Goal: Information Seeking & Learning: Learn about a topic

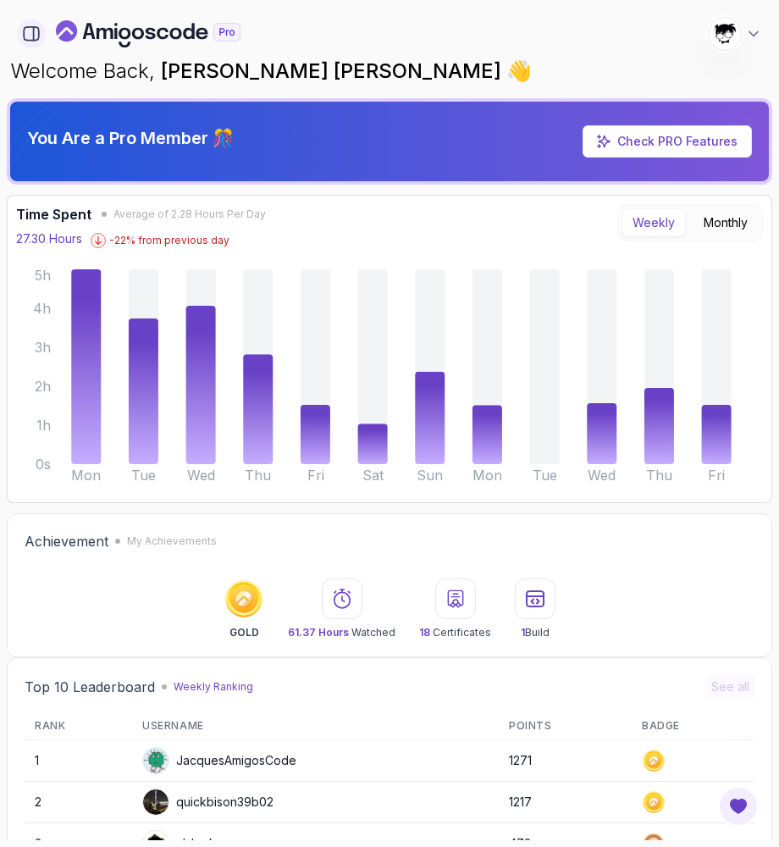
click at [26, 36] on icon "button" at bounding box center [31, 34] width 19 height 19
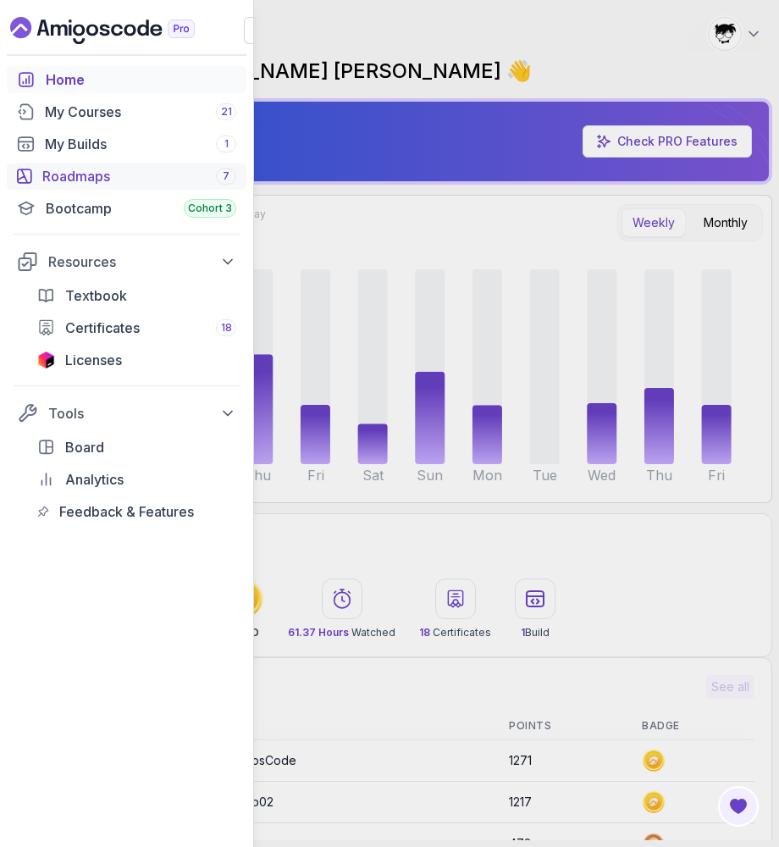
click at [54, 185] on div "Roadmaps 7" at bounding box center [139, 176] width 194 height 20
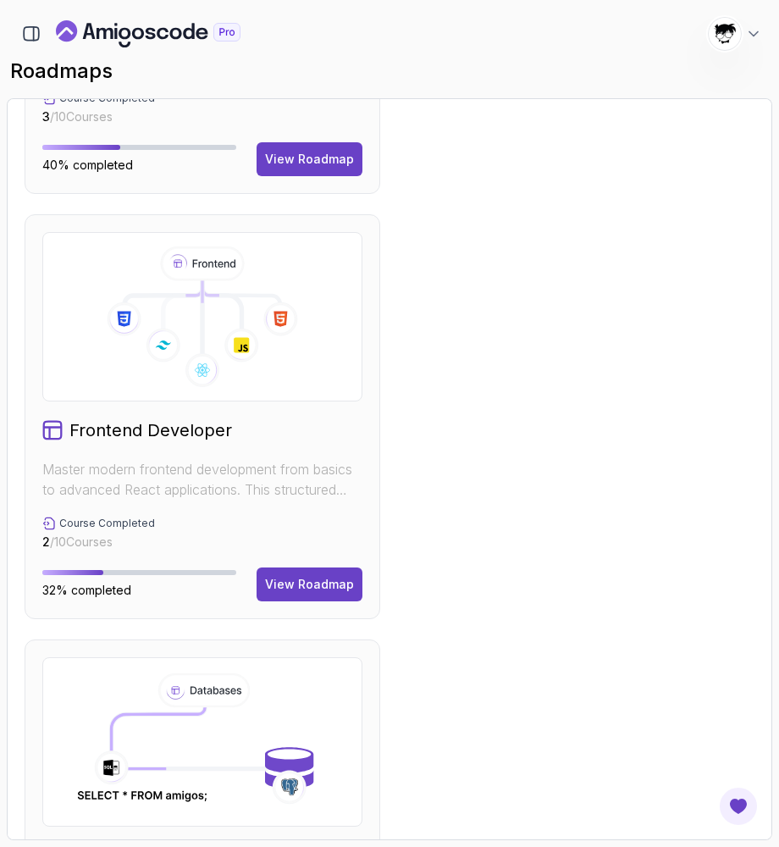
scroll to position [1602, 0]
click at [329, 584] on div "View Roadmap" at bounding box center [309, 584] width 89 height 17
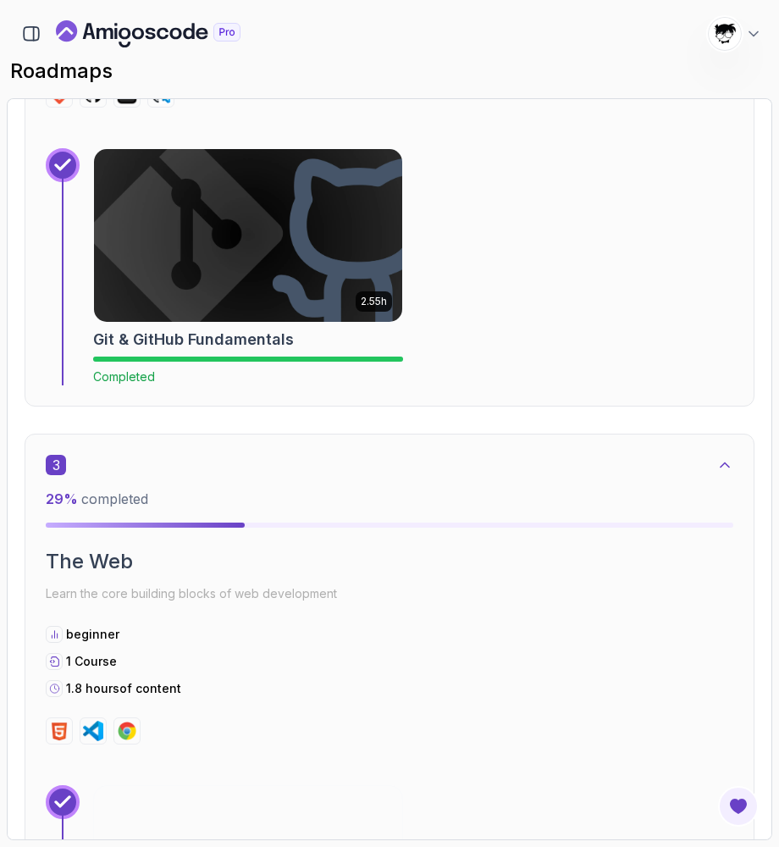
scroll to position [1773, 0]
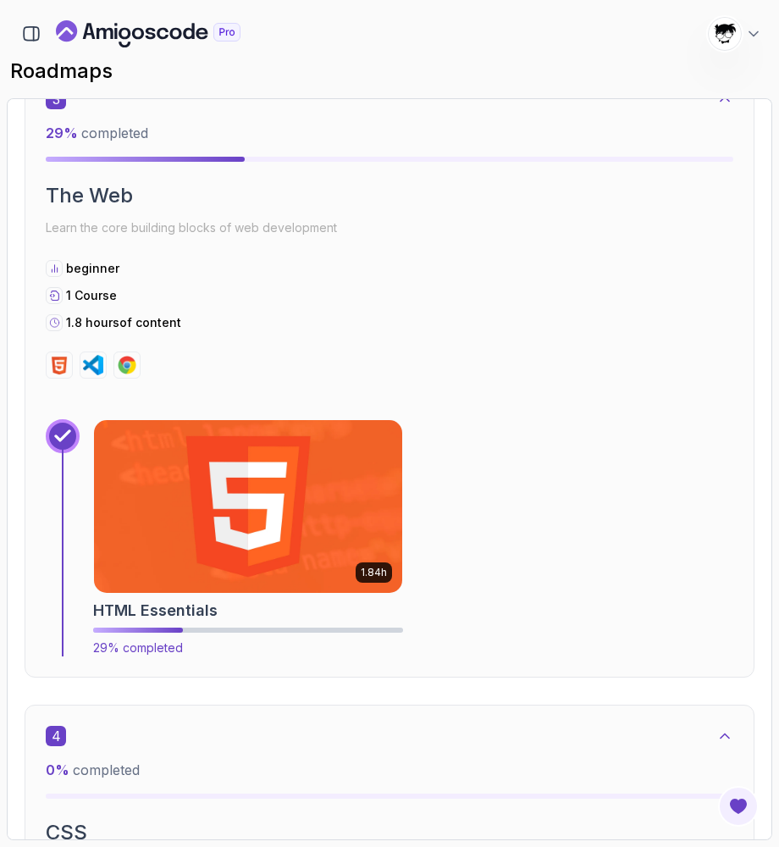
click at [257, 503] on img at bounding box center [248, 506] width 324 height 181
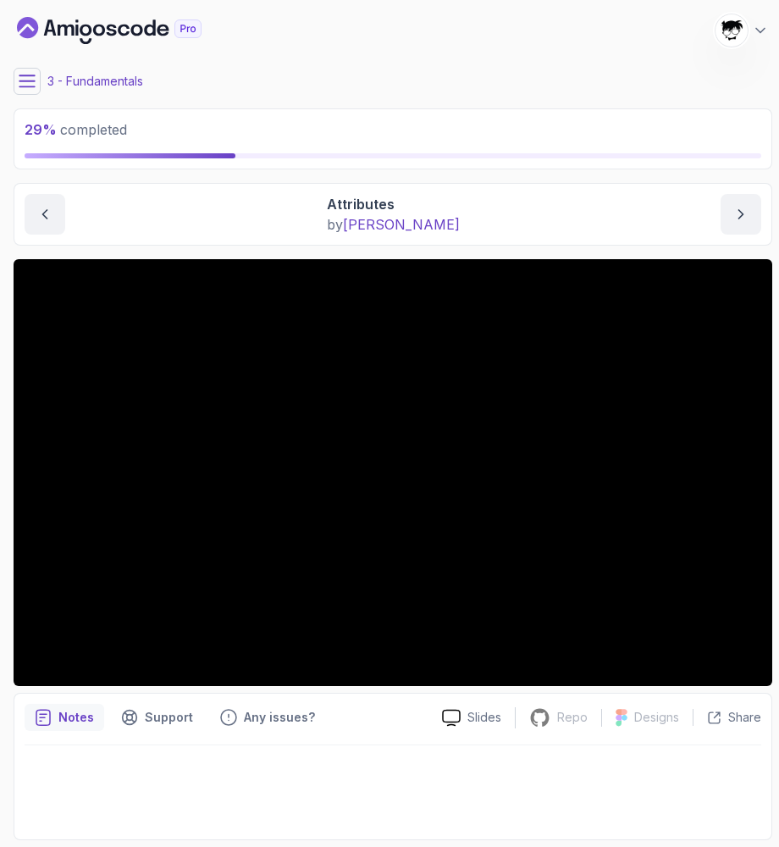
click at [20, 75] on icon at bounding box center [26, 80] width 15 height 11
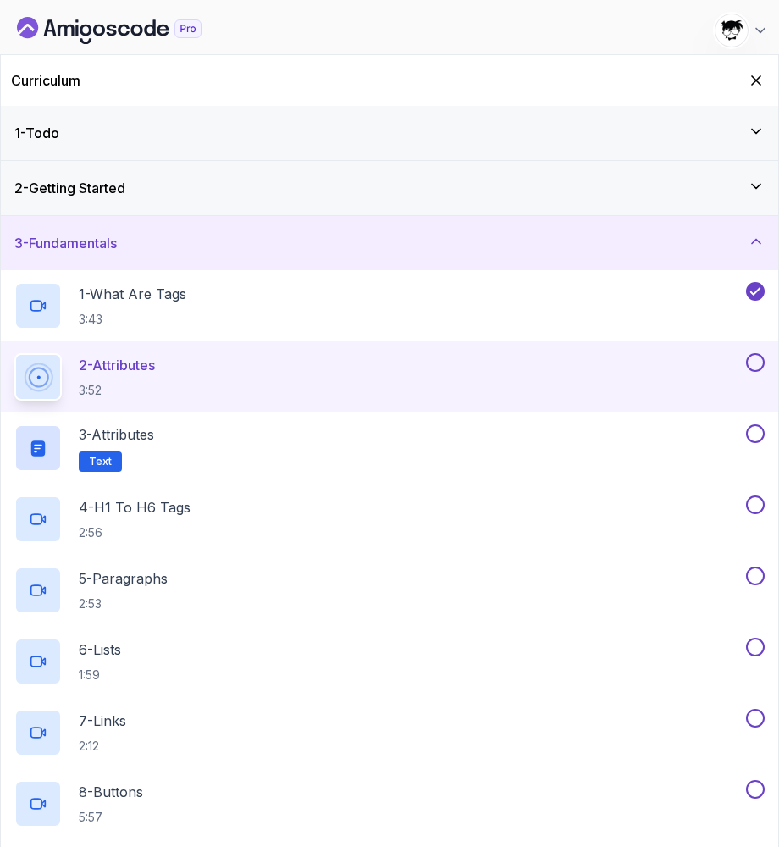
click at [755, 75] on icon "Hide Curriculum for mobile" at bounding box center [756, 80] width 17 height 17
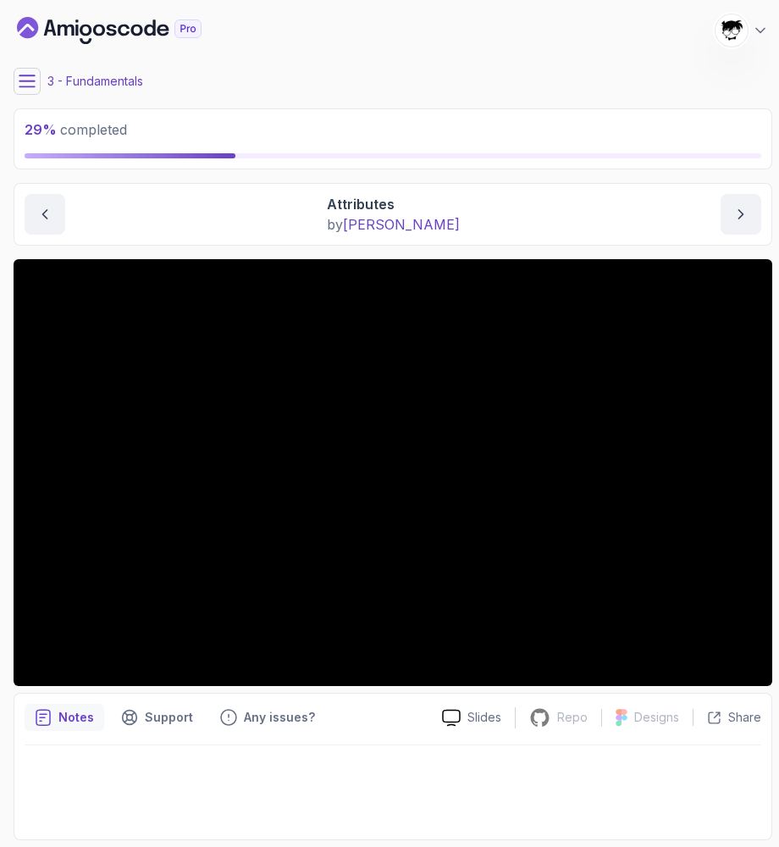
click at [24, 89] on icon at bounding box center [27, 81] width 17 height 17
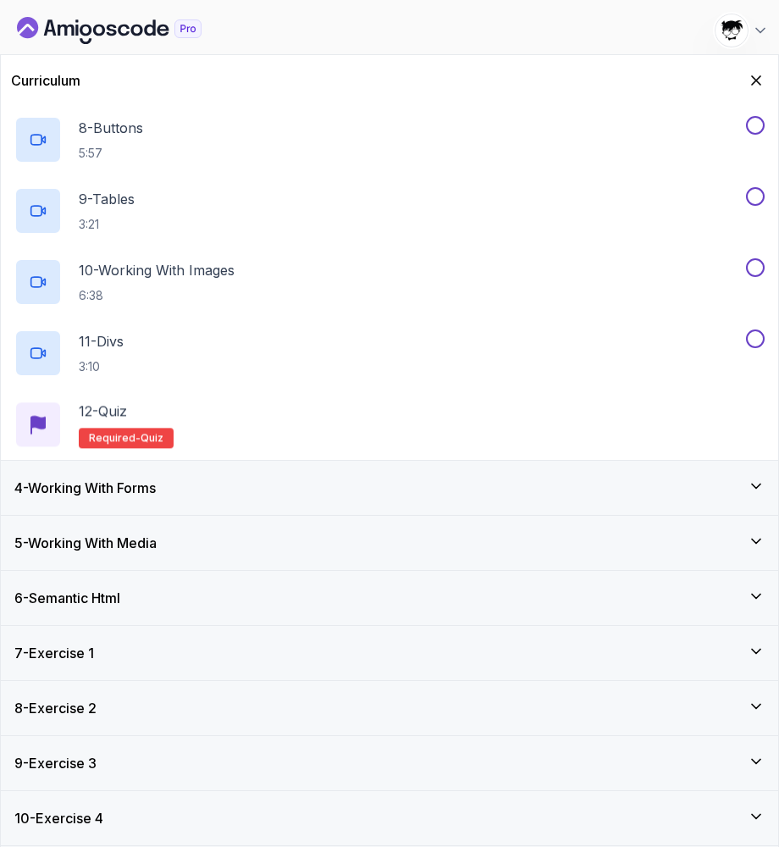
scroll to position [664, 0]
click at [86, 496] on h3 "4 - Working With Forms" at bounding box center [84, 488] width 141 height 20
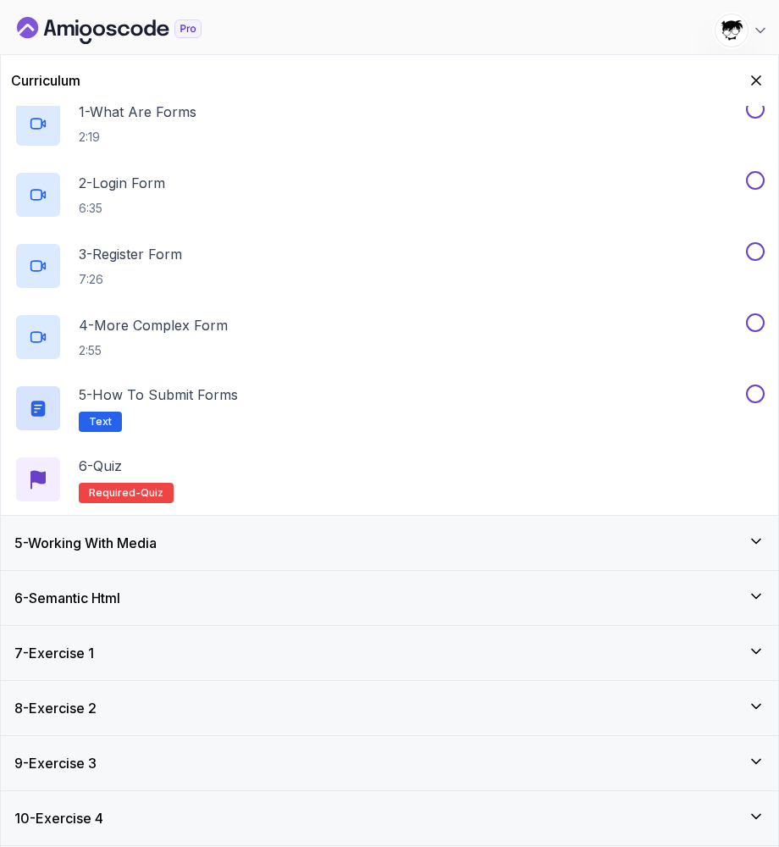
scroll to position [0, 0]
click at [756, 88] on button "Hide Curriculum for mobile" at bounding box center [757, 81] width 26 height 26
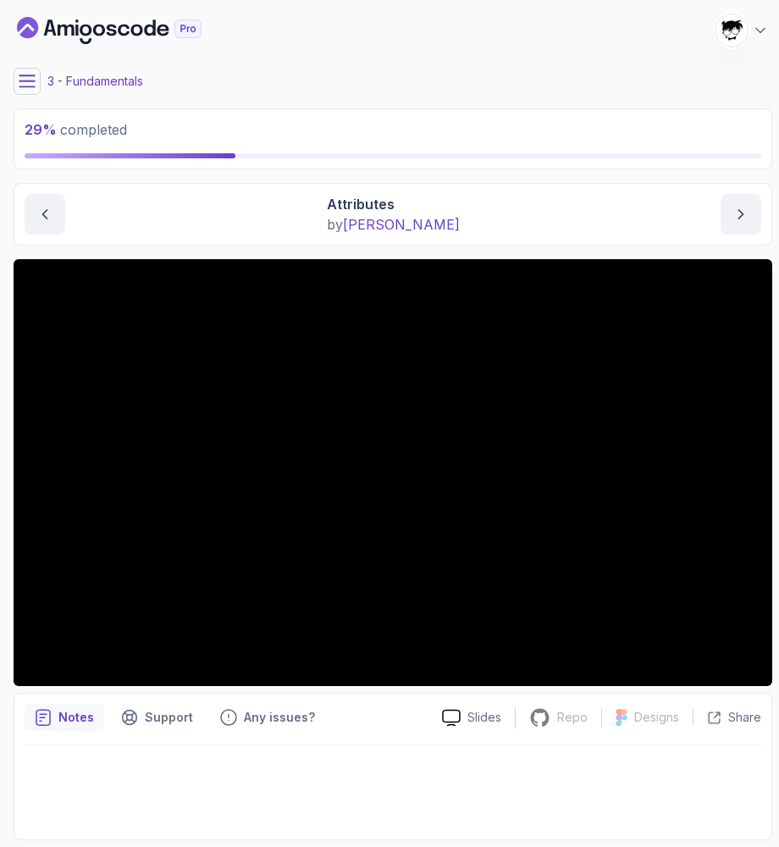
click at [30, 89] on icon at bounding box center [27, 81] width 17 height 17
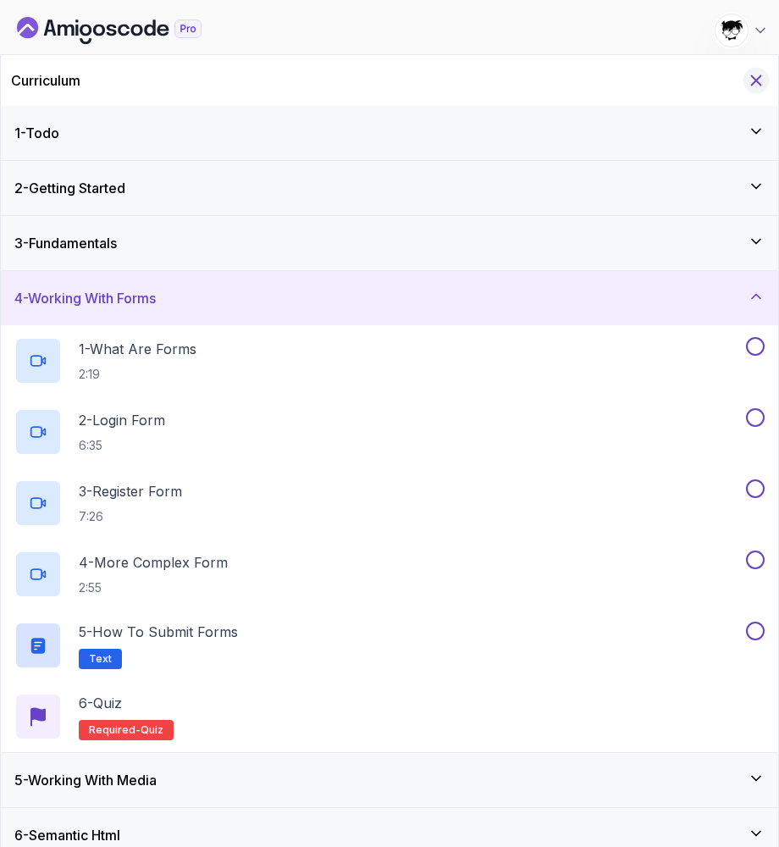
click at [759, 86] on icon "Hide Curriculum for mobile" at bounding box center [756, 80] width 19 height 19
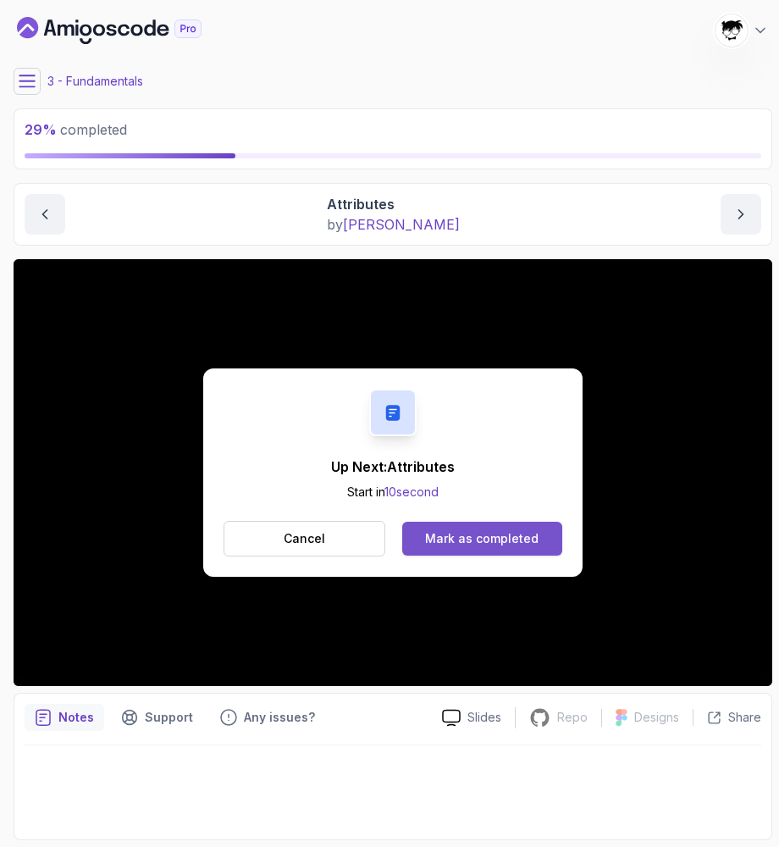
click at [466, 550] on button "Mark as completed" at bounding box center [482, 539] width 160 height 34
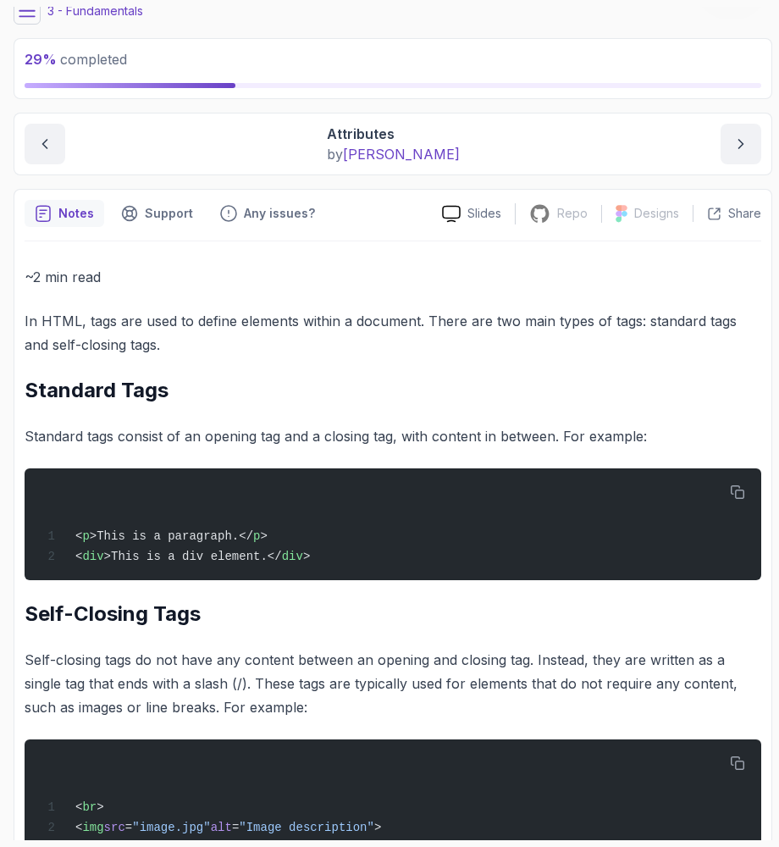
scroll to position [83, 0]
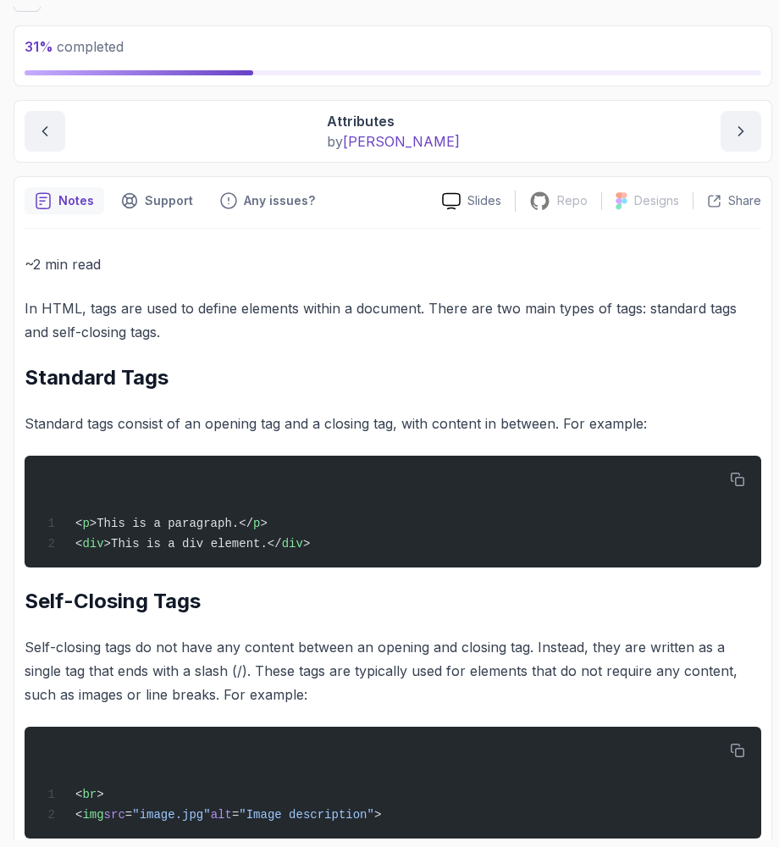
click at [161, 296] on div "~2 min read In HTML, tags are used to define elements within a document. There …" at bounding box center [393, 833] width 737 height 1162
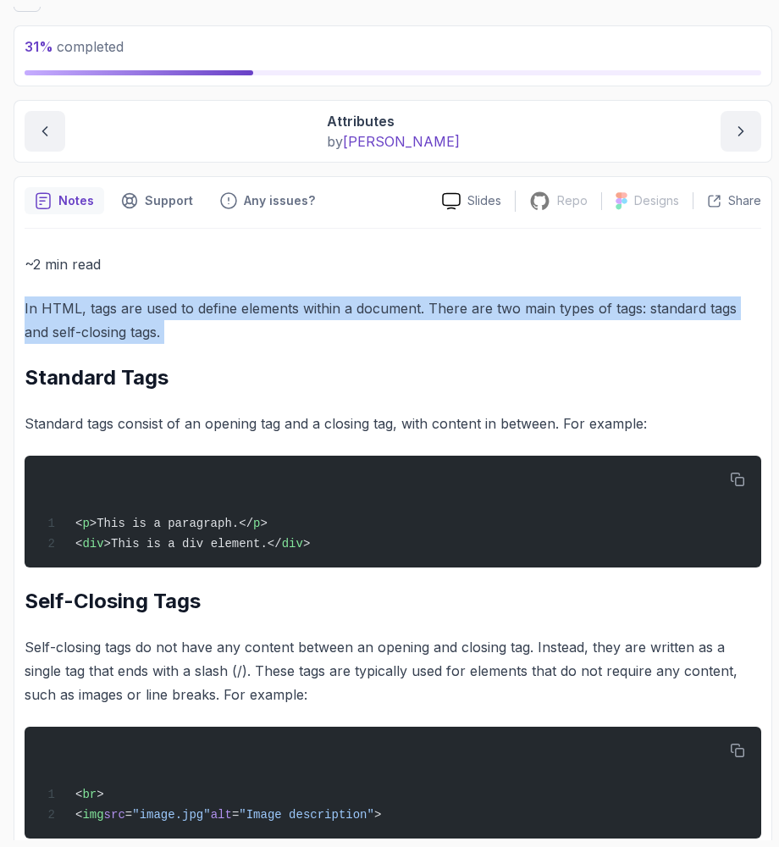
click at [199, 324] on p "In HTML, tags are used to define elements within a document. There are two main…" at bounding box center [393, 319] width 737 height 47
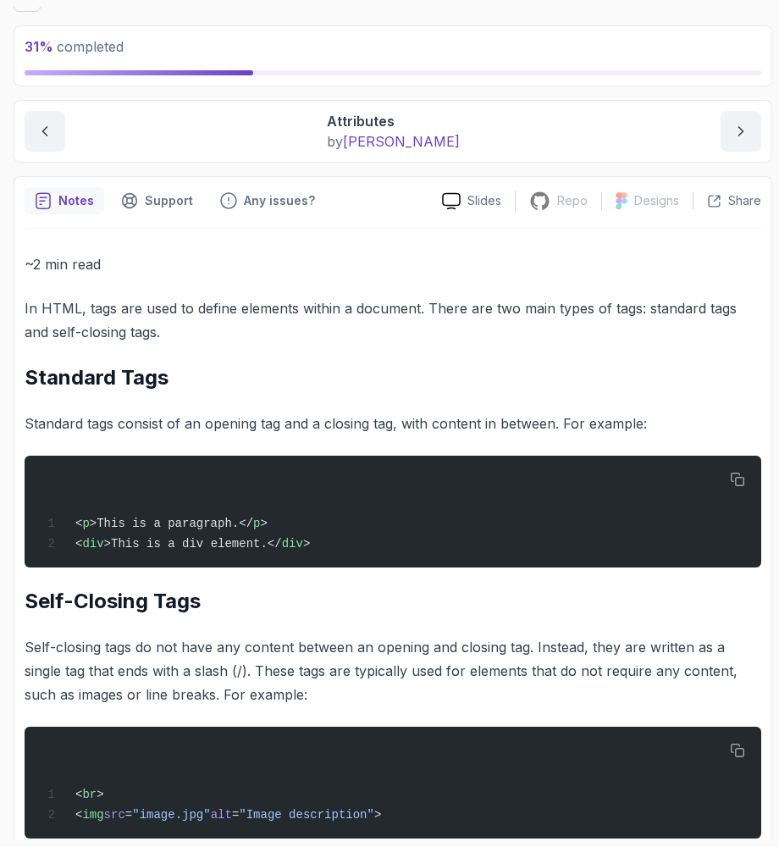
click at [199, 324] on p "In HTML, tags are used to define elements within a document. There are two main…" at bounding box center [393, 319] width 737 height 47
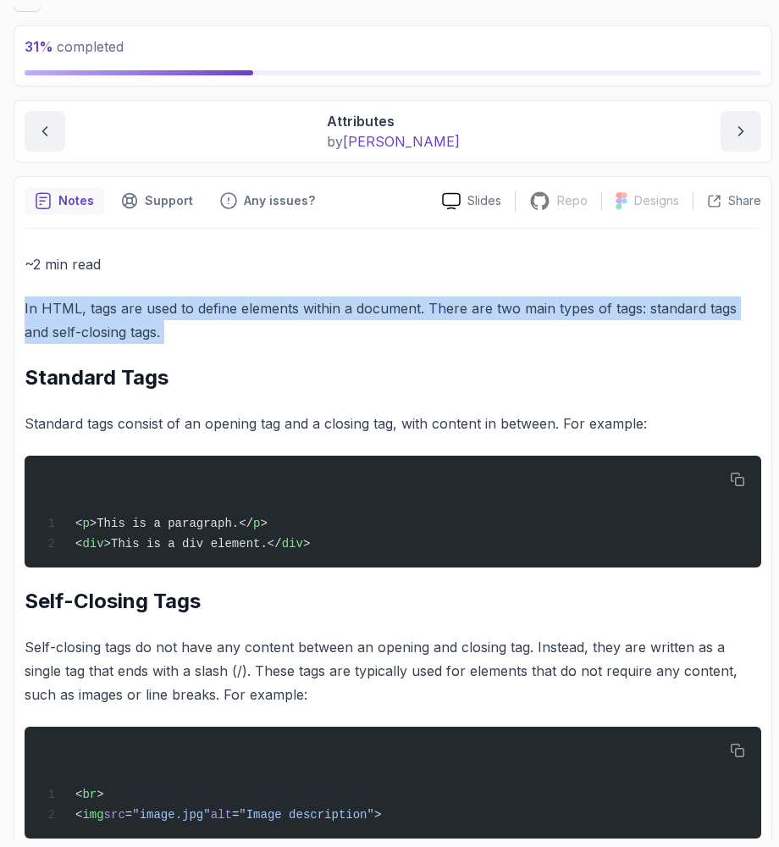
click at [199, 324] on p "In HTML, tags are used to define elements within a document. There are two main…" at bounding box center [393, 319] width 737 height 47
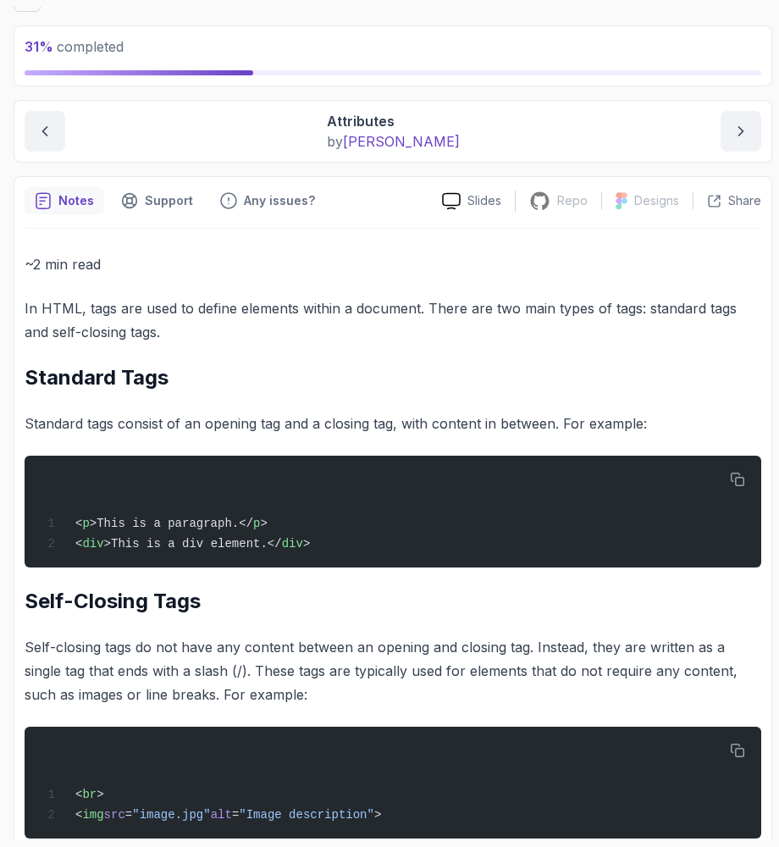
click at [243, 355] on div "~2 min read In HTML, tags are used to define elements within a document. There …" at bounding box center [393, 833] width 737 height 1162
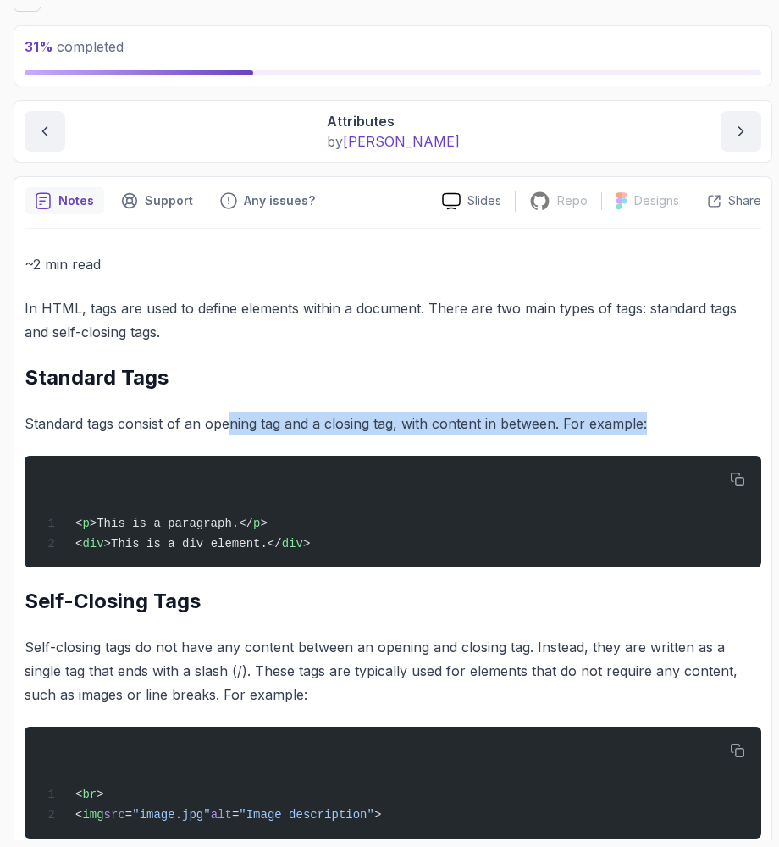
click at [227, 431] on p "Standard tags consist of an opening tag and a closing tag, with content in betw…" at bounding box center [393, 424] width 737 height 24
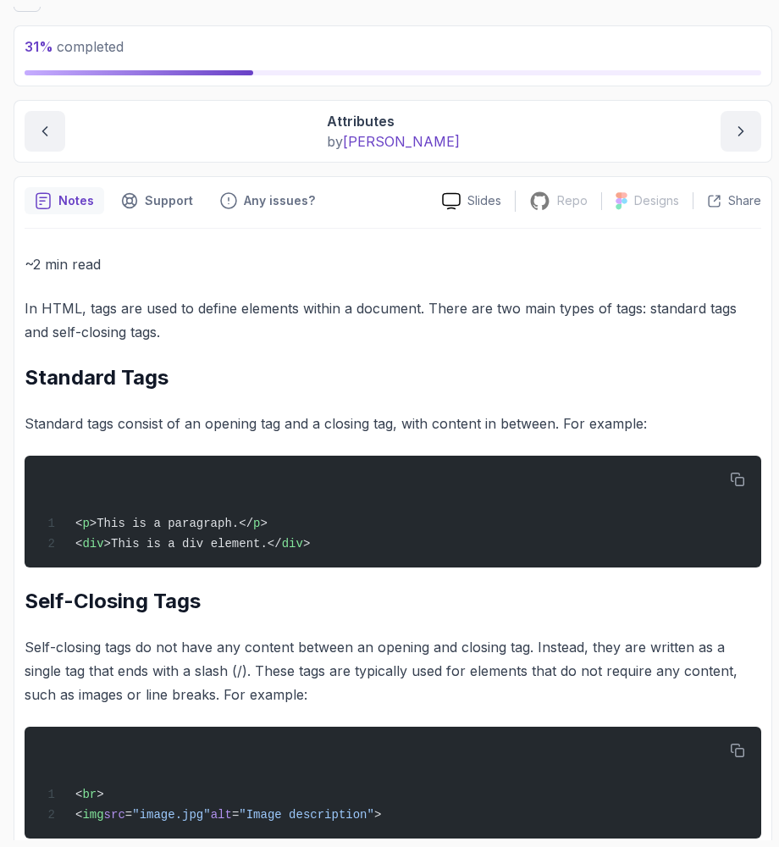
click at [245, 352] on div "~2 min read In HTML, tags are used to define elements within a document. There …" at bounding box center [393, 833] width 737 height 1162
click at [234, 281] on div "~2 min read In HTML, tags are used to define elements within a document. There …" at bounding box center [393, 833] width 737 height 1162
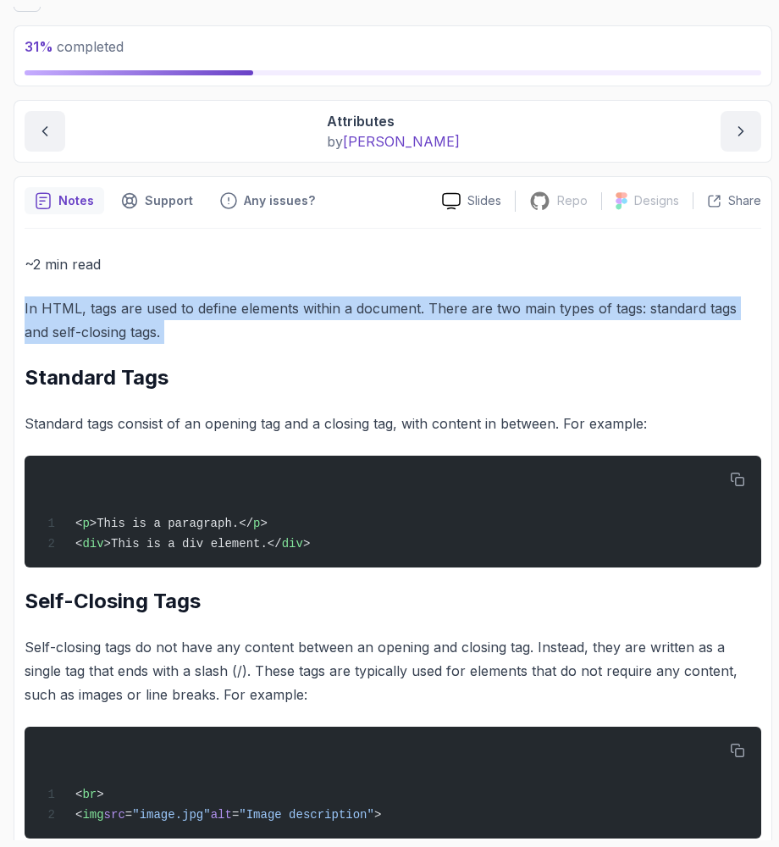
click at [234, 281] on div "~2 min read In HTML, tags are used to define elements within a document. There …" at bounding box center [393, 833] width 737 height 1162
click at [251, 305] on p "In HTML, tags are used to define elements within a document. There are two main…" at bounding box center [393, 319] width 737 height 47
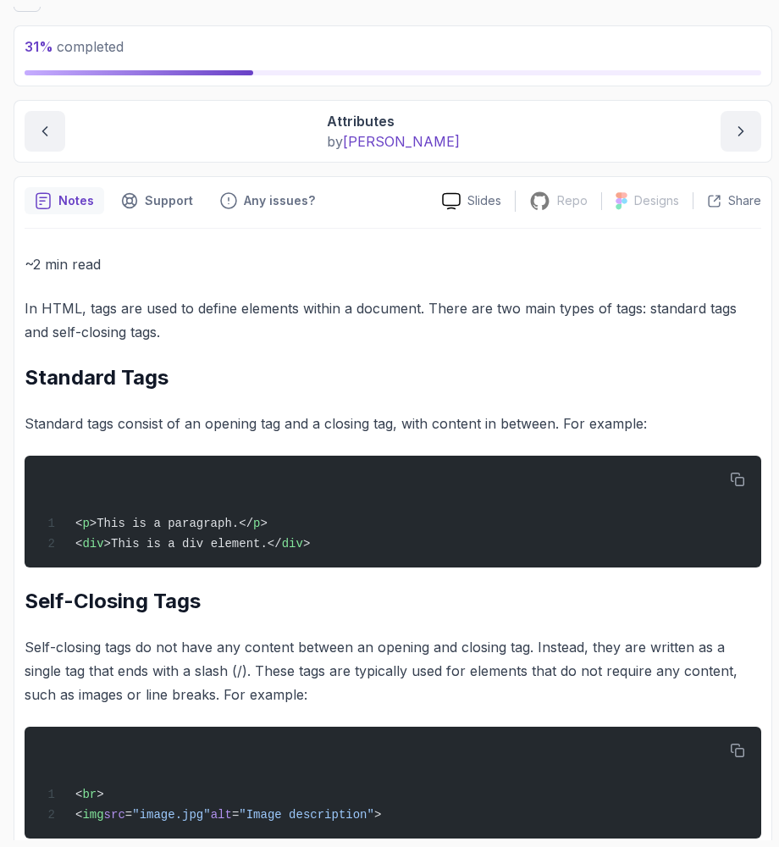
click at [270, 318] on p "In HTML, tags are used to define elements within a document. There are two main…" at bounding box center [393, 319] width 737 height 47
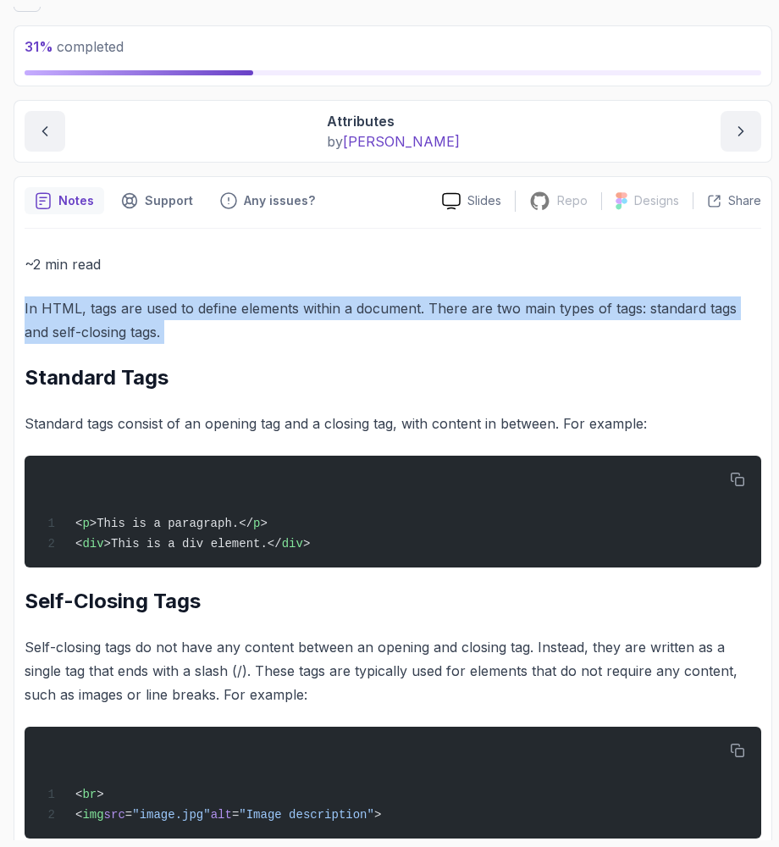
click at [270, 318] on p "In HTML, tags are used to define elements within a document. There are two main…" at bounding box center [393, 319] width 737 height 47
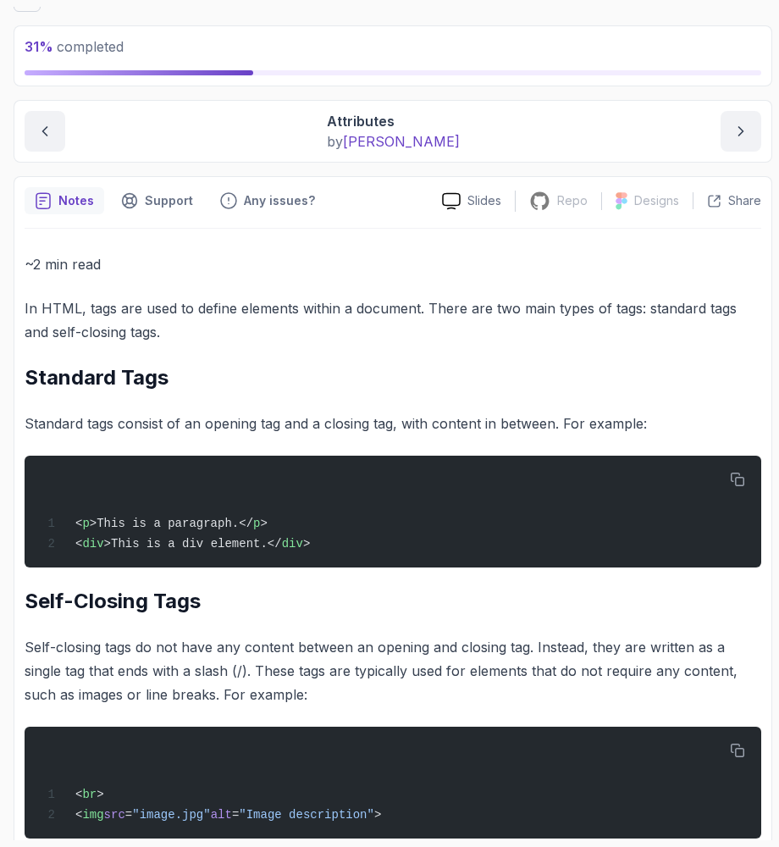
click at [301, 347] on div "~2 min read In HTML, tags are used to define elements within a document. There …" at bounding box center [393, 833] width 737 height 1162
click at [131, 303] on p "In HTML, tags are used to define elements within a document. There are two main…" at bounding box center [393, 319] width 737 height 47
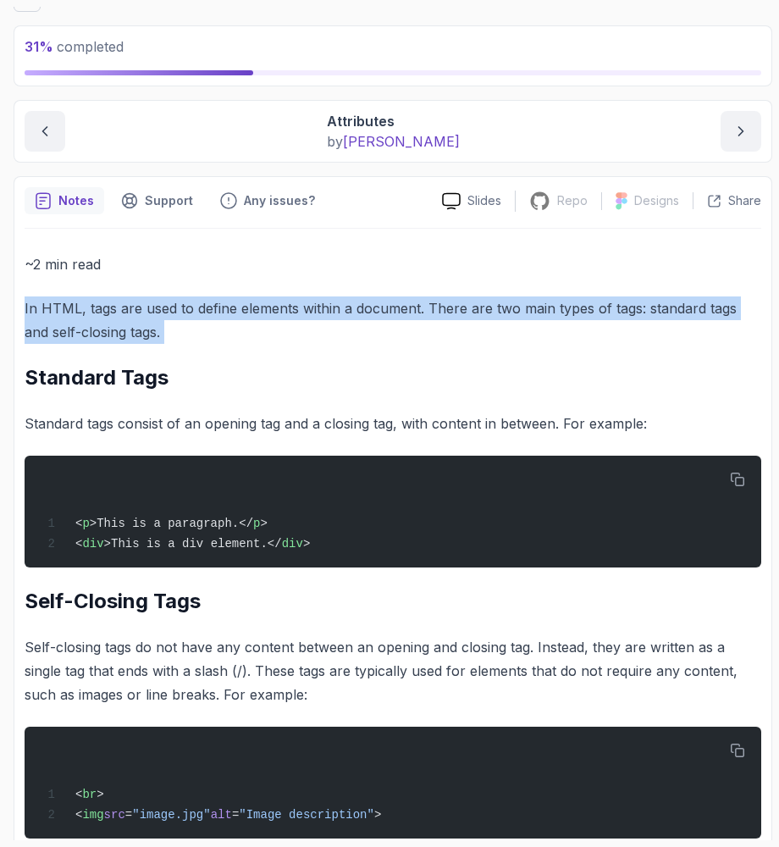
click at [127, 317] on p "In HTML, tags are used to define elements within a document. There are two main…" at bounding box center [393, 319] width 737 height 47
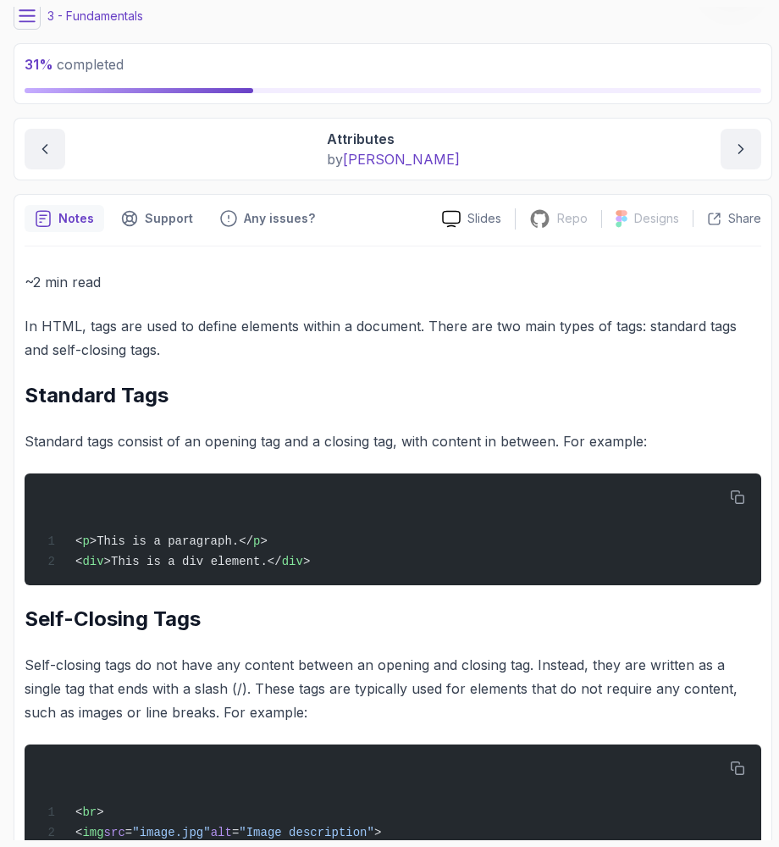
scroll to position [106, 0]
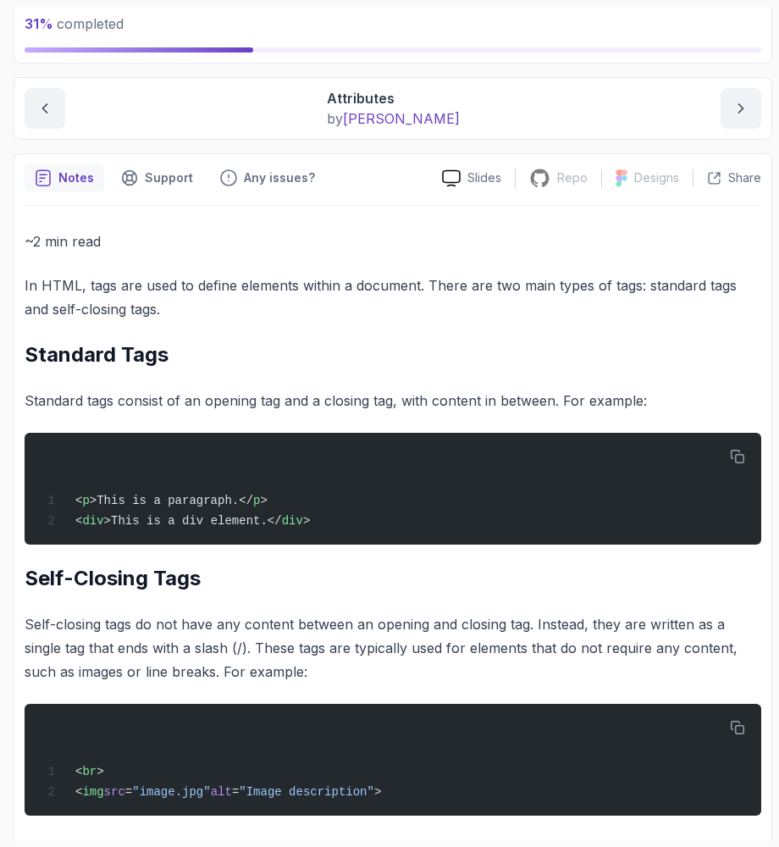
click at [69, 351] on h2 "Standard Tags" at bounding box center [393, 354] width 737 height 27
click at [53, 401] on p "Standard tags consist of an opening tag and a closing tag, with content in betw…" at bounding box center [393, 401] width 737 height 24
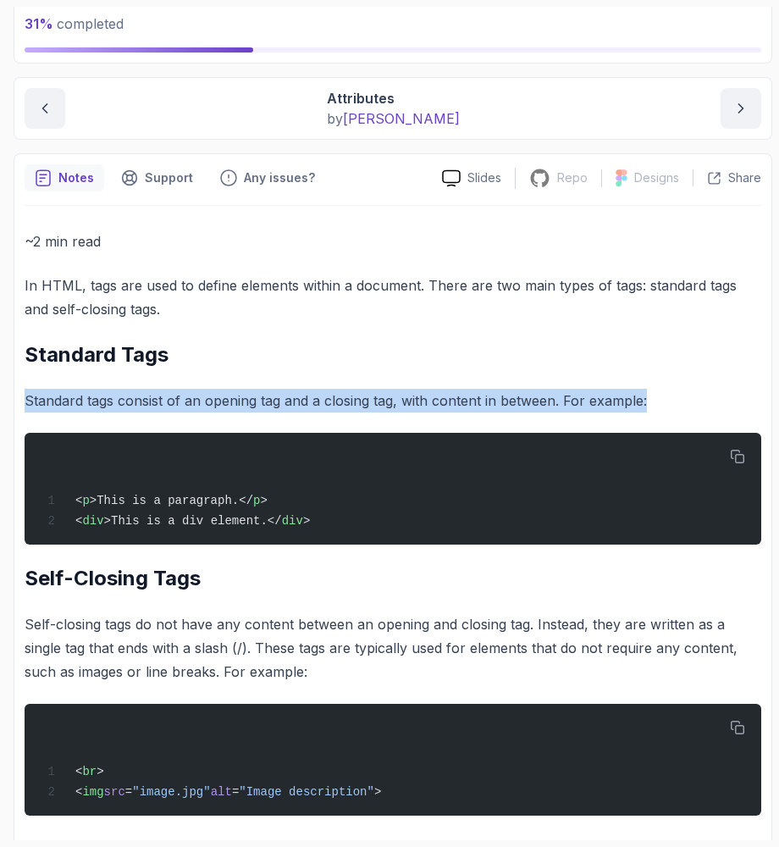
click at [53, 401] on p "Standard tags consist of an opening tag and a closing tag, with content in betw…" at bounding box center [393, 401] width 737 height 24
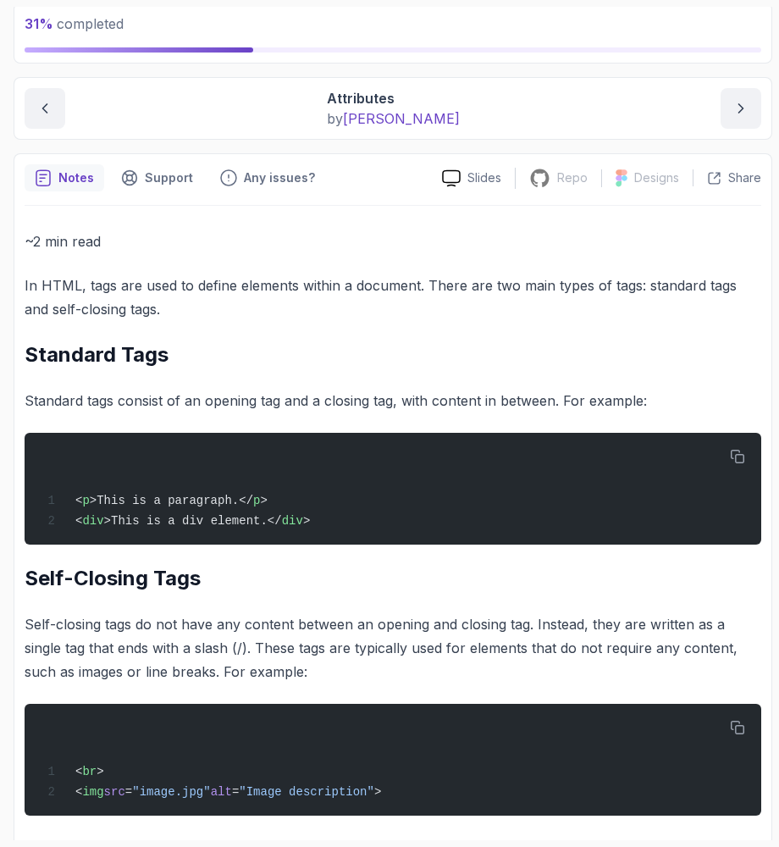
click at [70, 421] on div "~2 min read In HTML, tags are used to define elements within a document. There …" at bounding box center [393, 811] width 737 height 1162
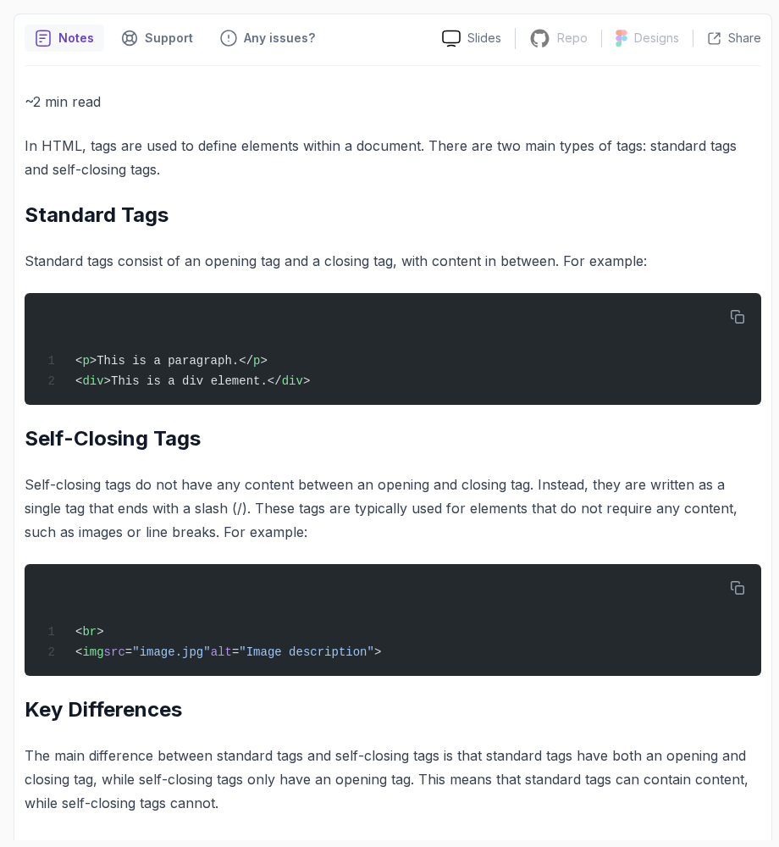
scroll to position [283, 0]
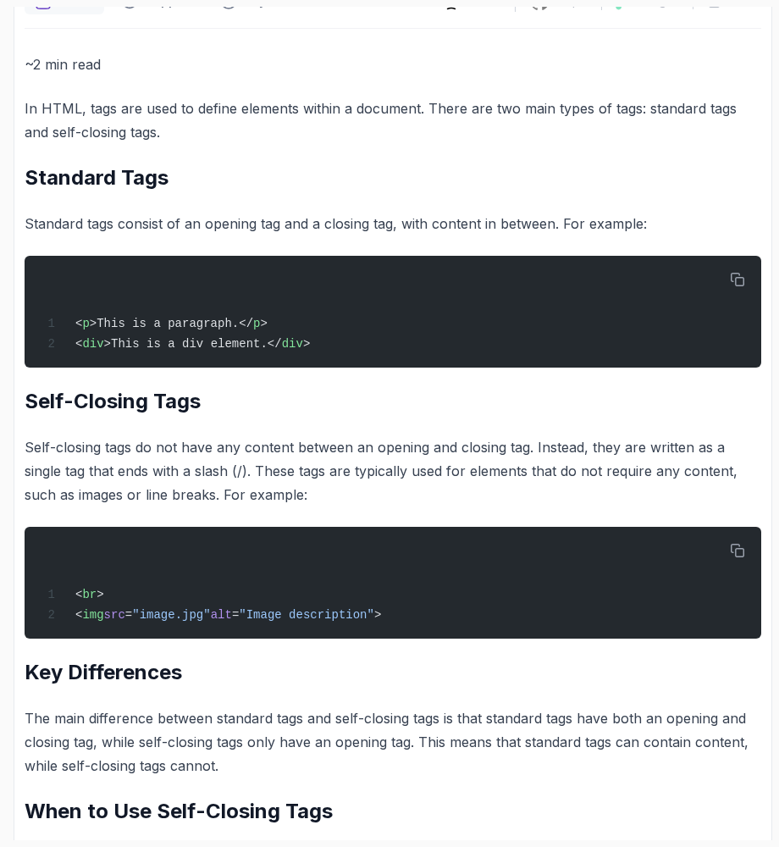
click at [49, 402] on h2 "Self-Closing Tags" at bounding box center [393, 401] width 737 height 27
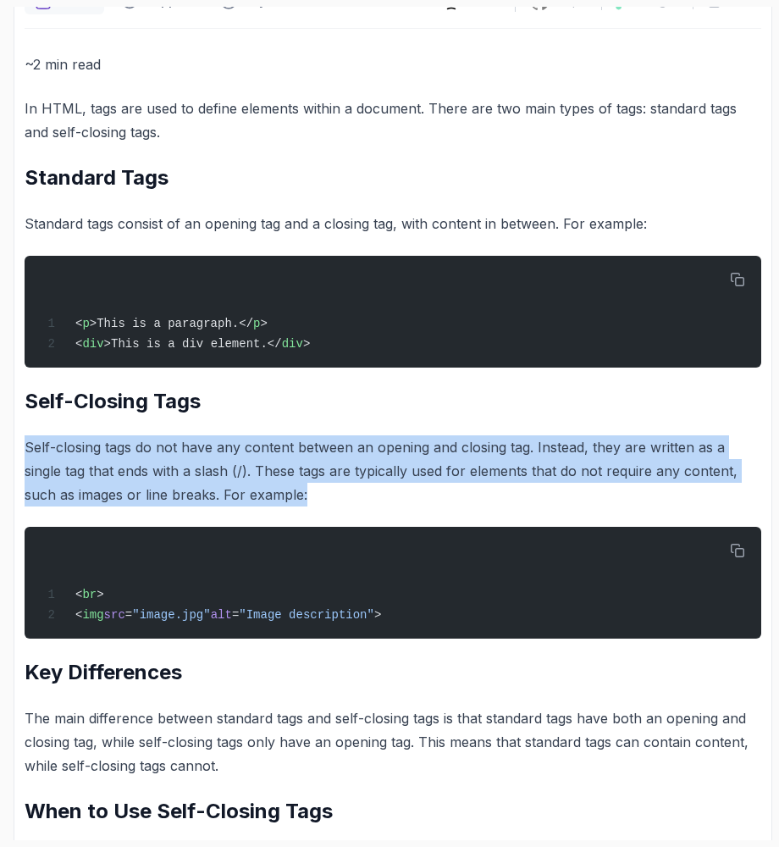
drag, startPoint x: 21, startPoint y: 443, endPoint x: 327, endPoint y: 495, distance: 310.2
click at [327, 495] on div "Notes Support Any issues? Slides Repo Repository not available Designs Design n…" at bounding box center [393, 616] width 759 height 1280
click at [327, 495] on p "Self-closing tags do not have any content between an opening and closing tag. I…" at bounding box center [393, 470] width 737 height 71
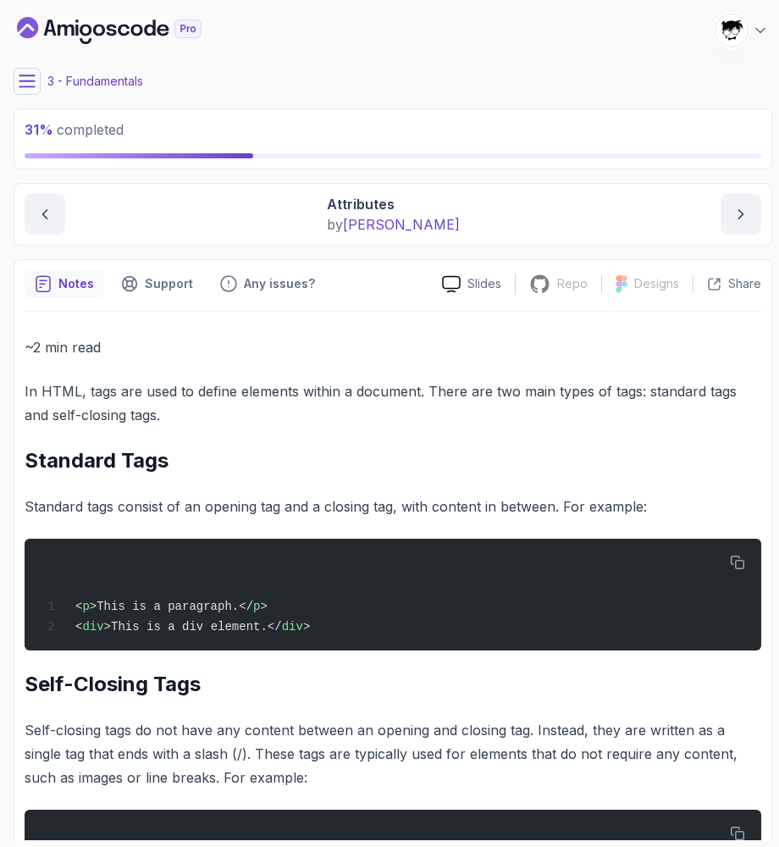
scroll to position [0, 0]
click at [28, 89] on icon at bounding box center [27, 81] width 17 height 17
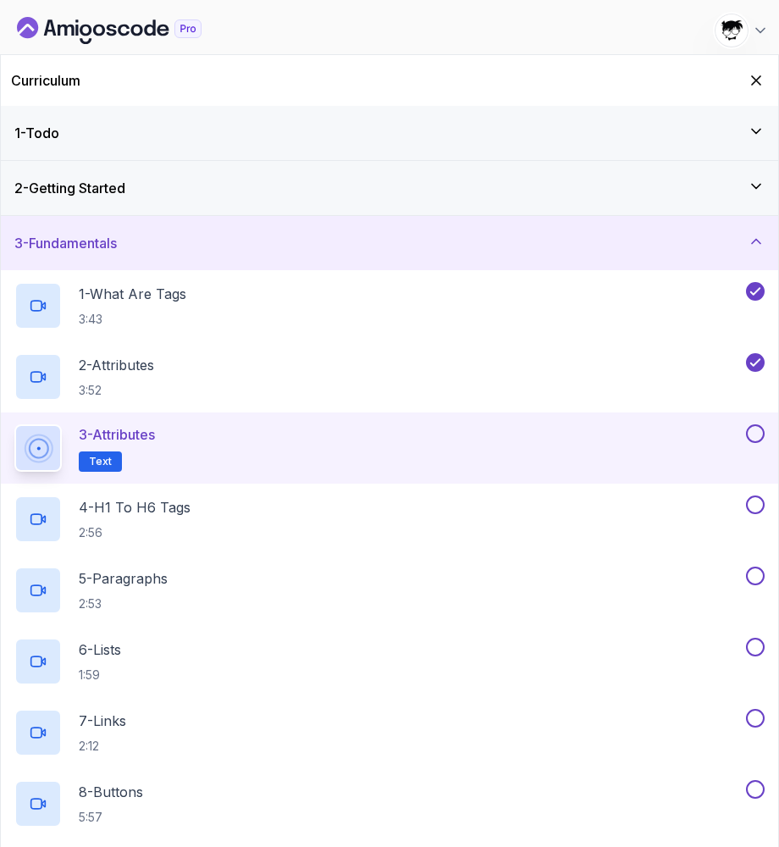
click at [766, 71] on div "Curriculum" at bounding box center [389, 80] width 777 height 51
click at [757, 76] on icon "Hide Curriculum for mobile" at bounding box center [756, 80] width 19 height 19
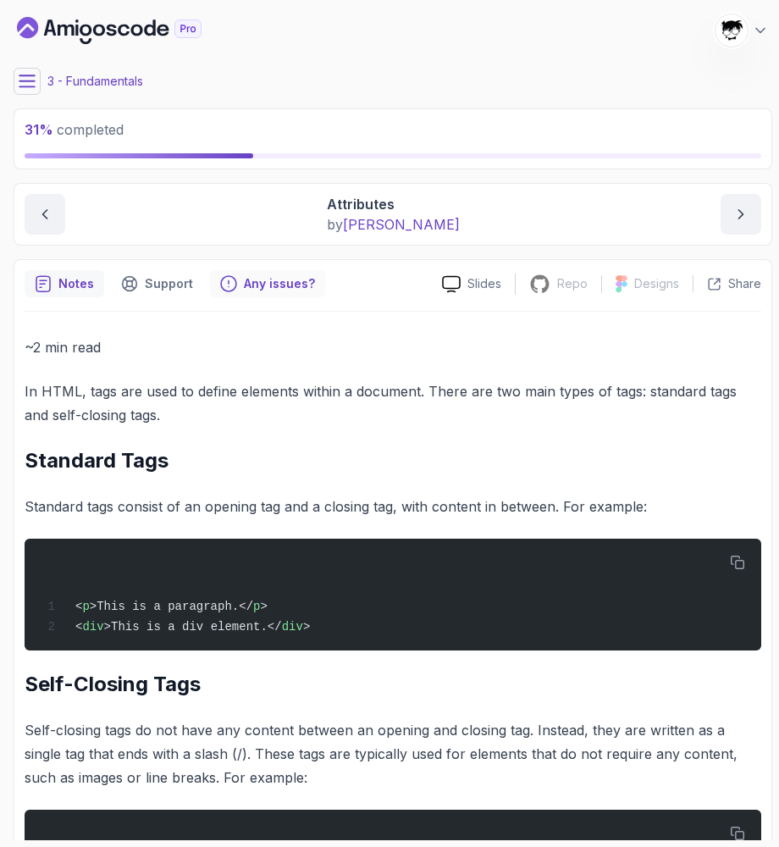
click at [246, 291] on p "Any issues?" at bounding box center [279, 283] width 71 height 17
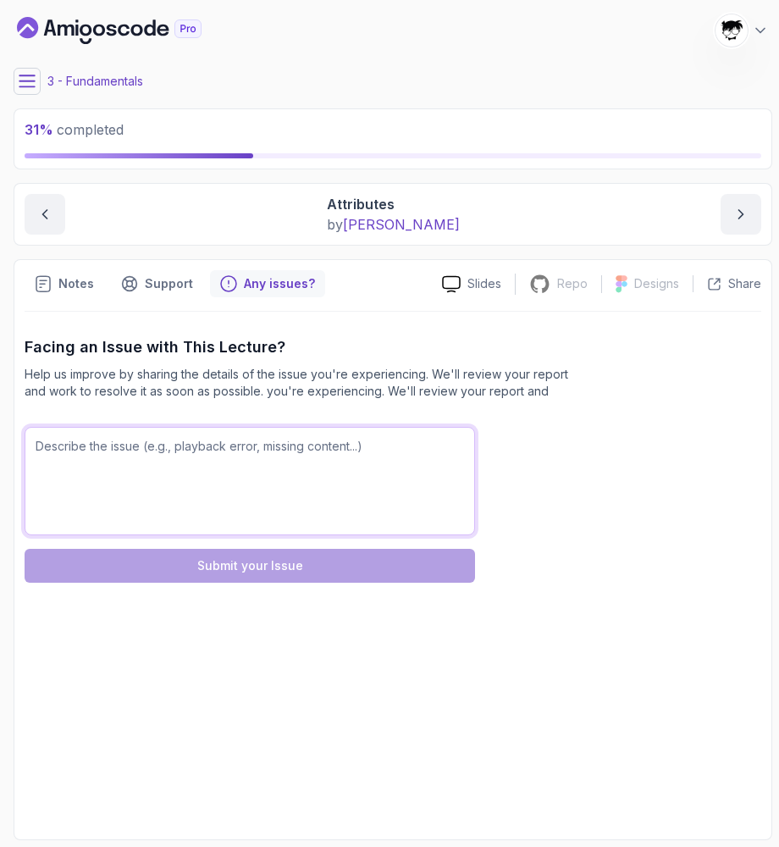
click at [126, 479] on textarea at bounding box center [250, 481] width 451 height 108
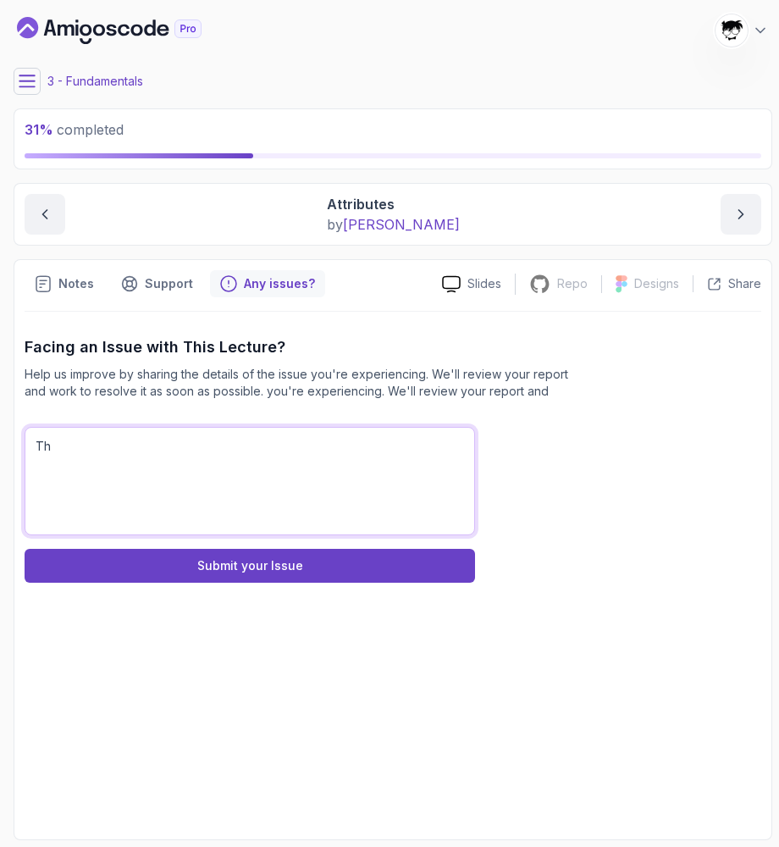
type textarea "T"
type textarea "Again there is a conflict in the name of the lecture. It should be"
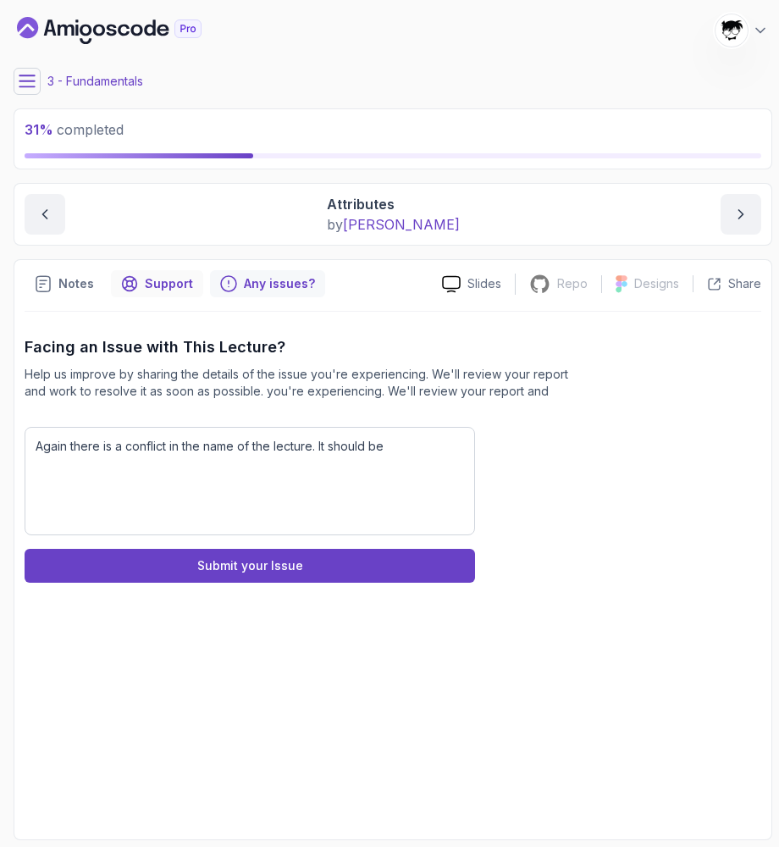
click at [130, 274] on div "Support" at bounding box center [157, 283] width 92 height 27
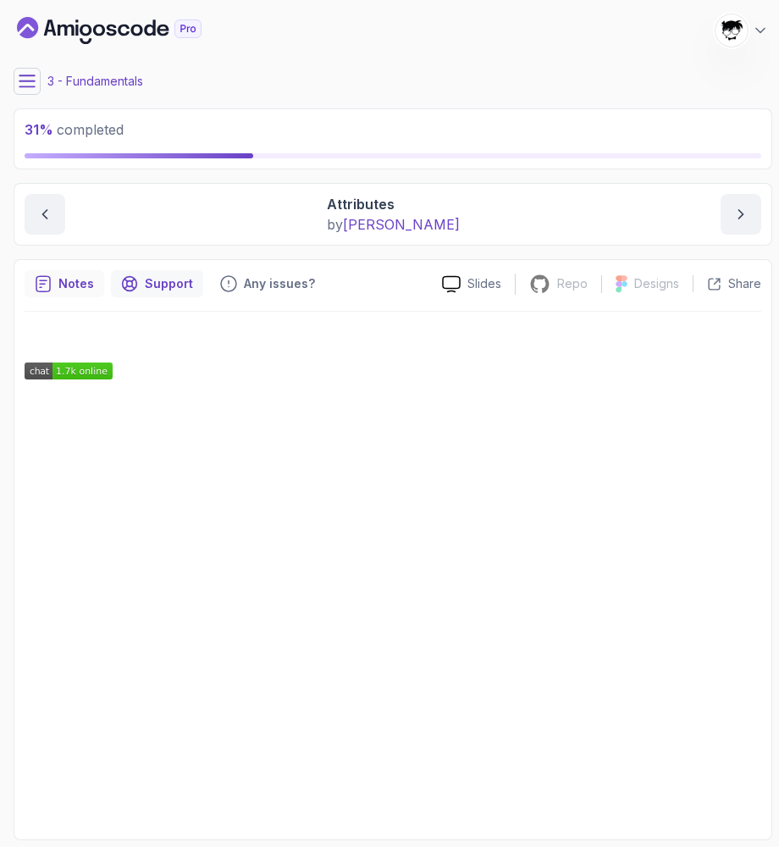
click at [71, 281] on p "Notes" at bounding box center [76, 283] width 36 height 17
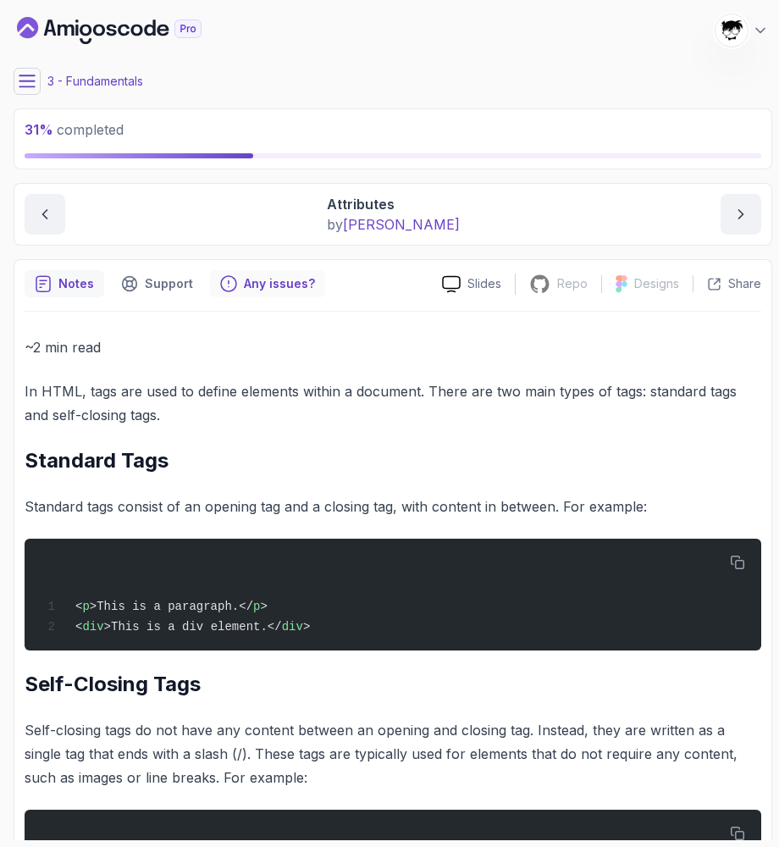
click at [224, 274] on div "Any issues?" at bounding box center [267, 283] width 115 height 27
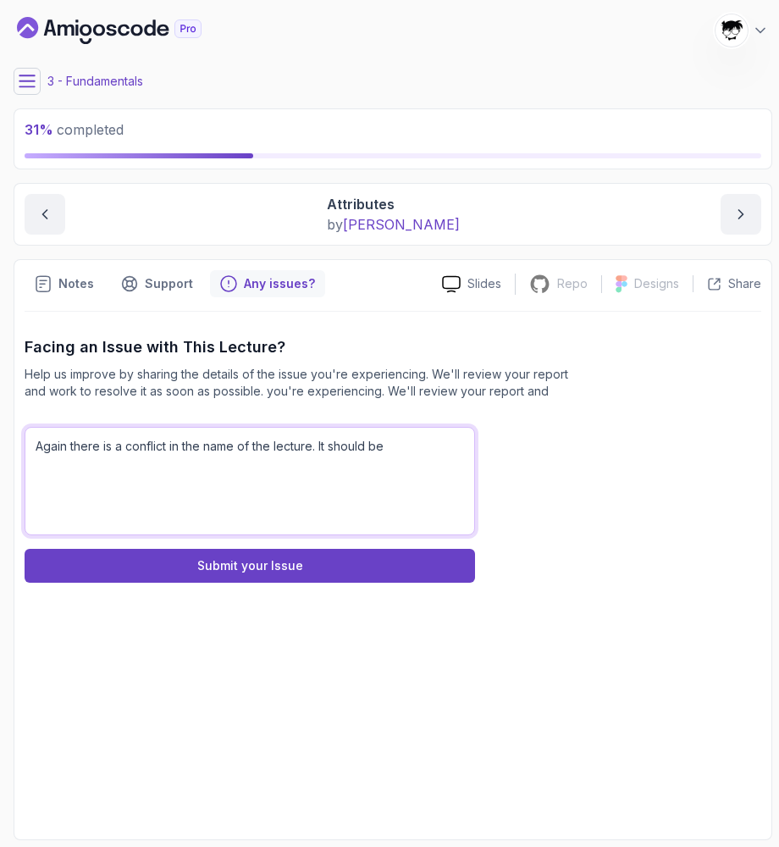
click at [373, 470] on textarea "Again there is a conflict in the name of the lecture. It should be" at bounding box center [250, 481] width 451 height 108
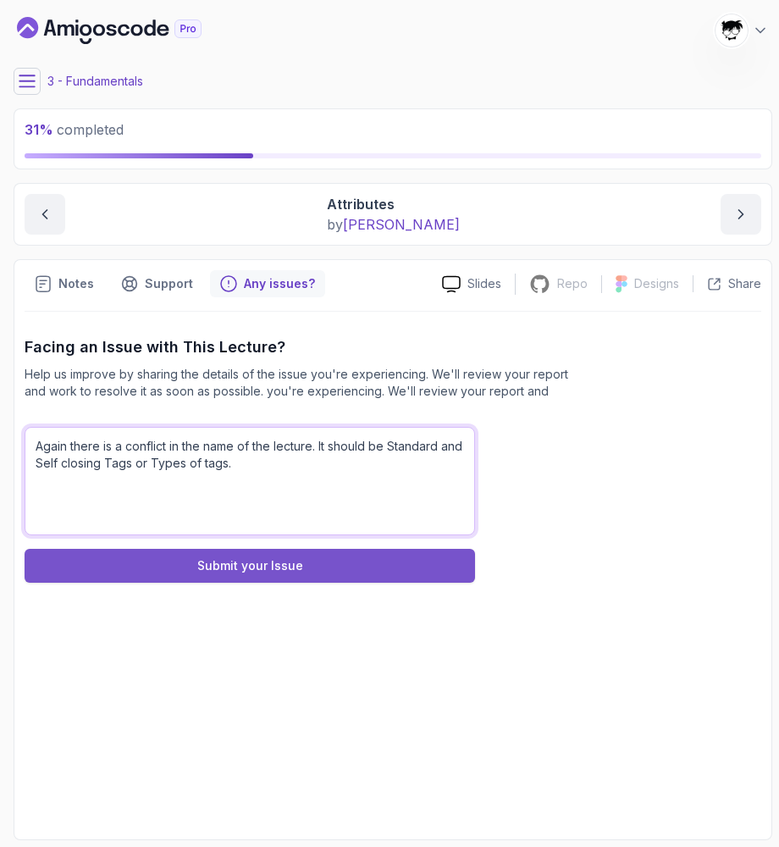
type textarea "Again there is a conflict in the name of the lecture. It should be Standard and…"
click at [348, 571] on button "Submit your Issue" at bounding box center [250, 566] width 451 height 34
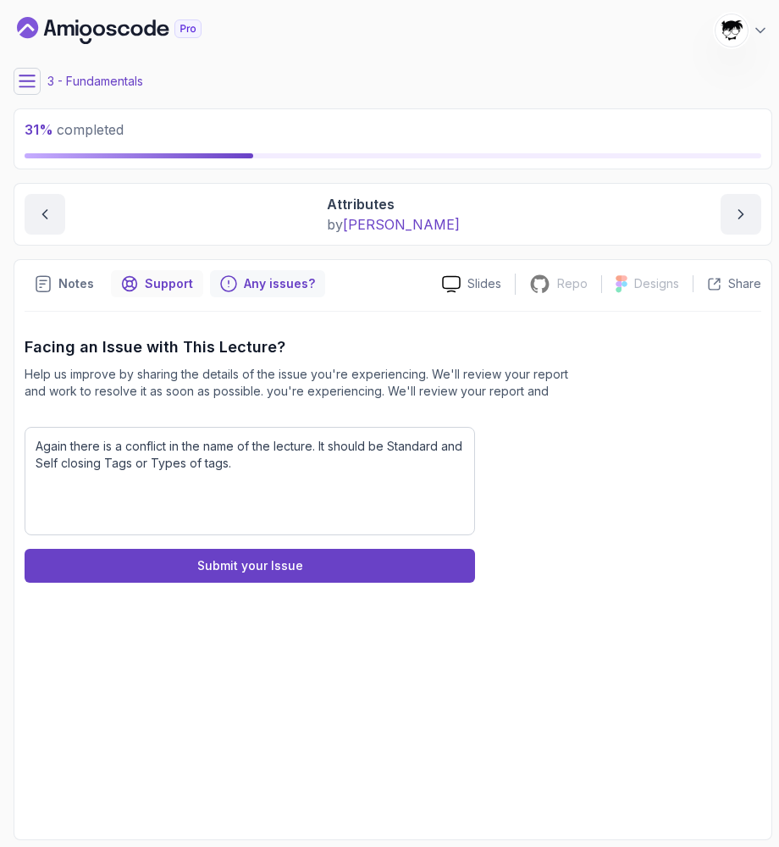
click at [136, 289] on icon "Support button" at bounding box center [129, 283] width 17 height 17
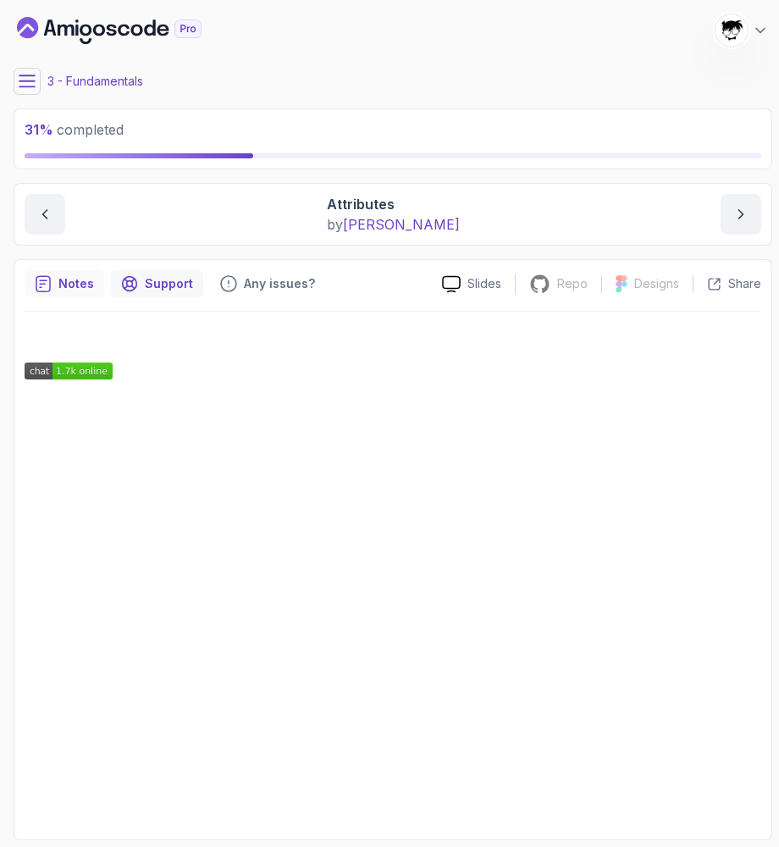
click at [78, 288] on p "Notes" at bounding box center [76, 283] width 36 height 17
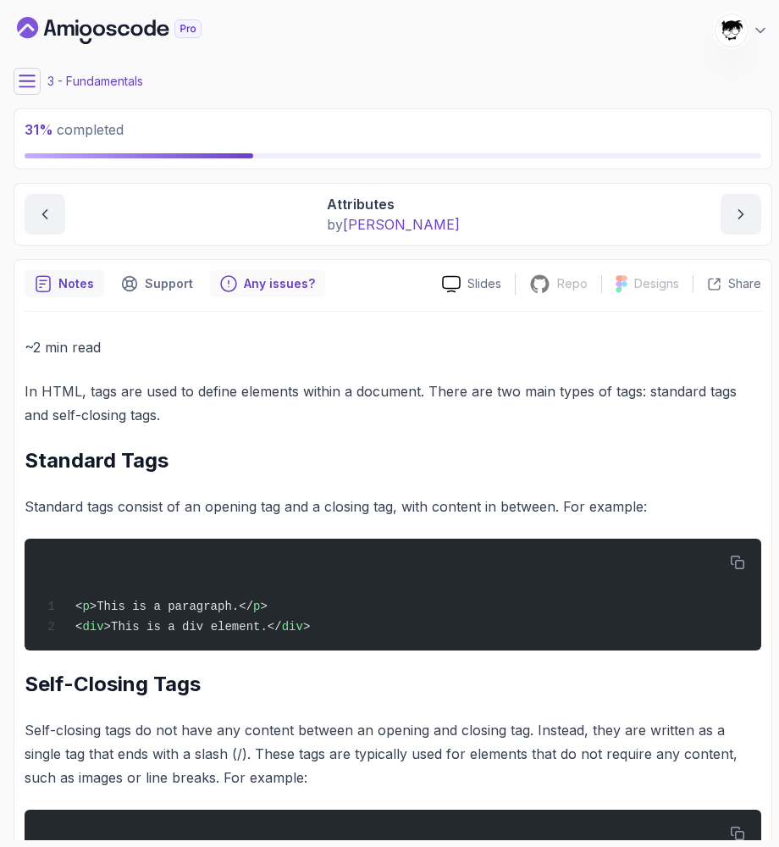
click at [231, 288] on icon "Feedback button" at bounding box center [228, 283] width 15 height 15
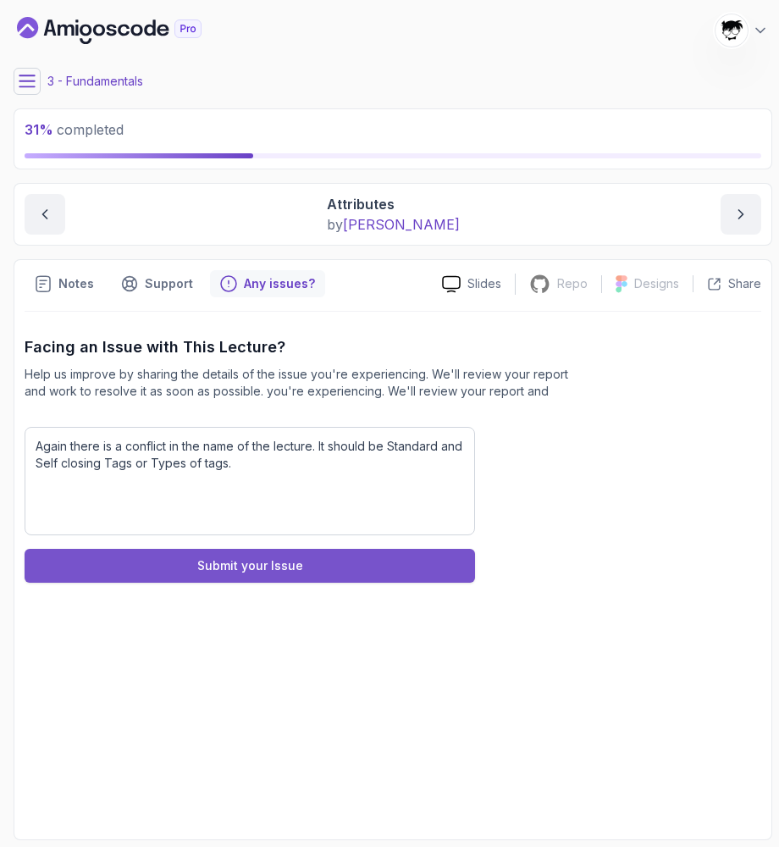
click at [190, 560] on button "Submit your Issue" at bounding box center [250, 566] width 451 height 34
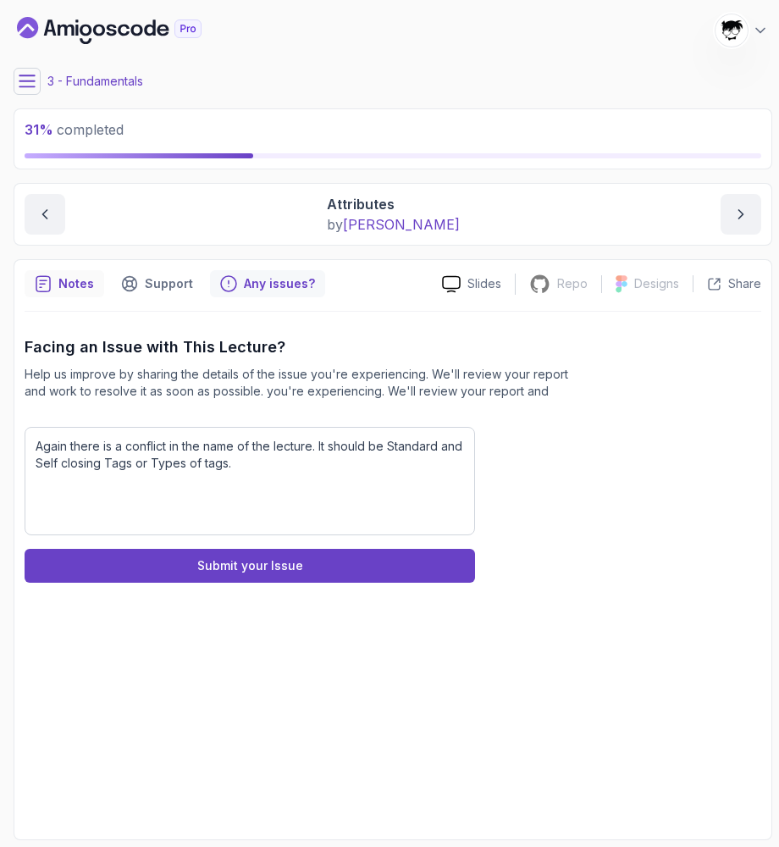
click at [81, 279] on p "Notes" at bounding box center [76, 283] width 36 height 17
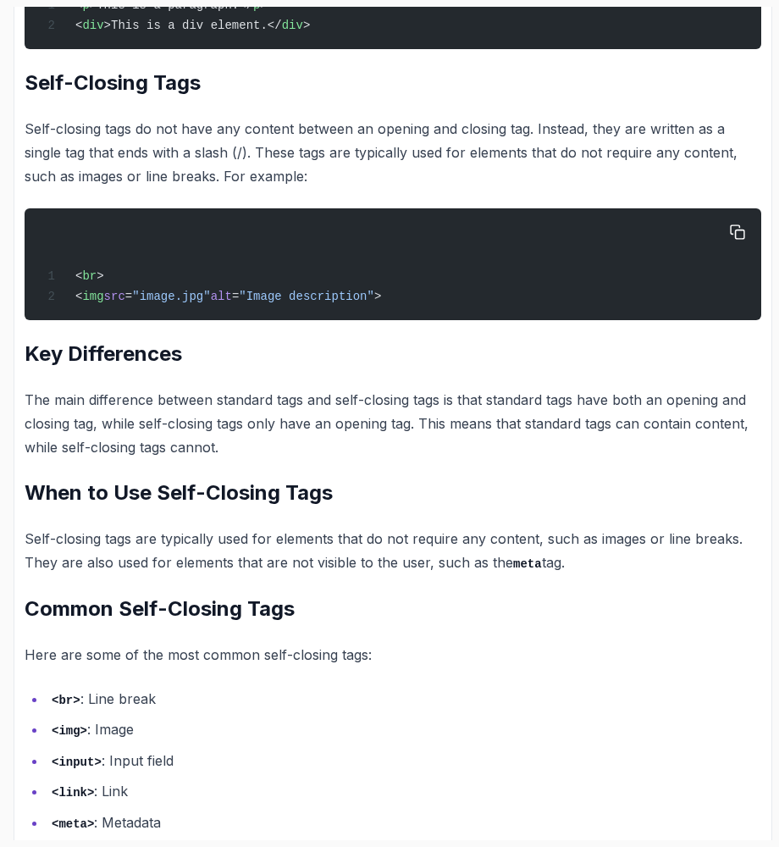
scroll to position [606, 0]
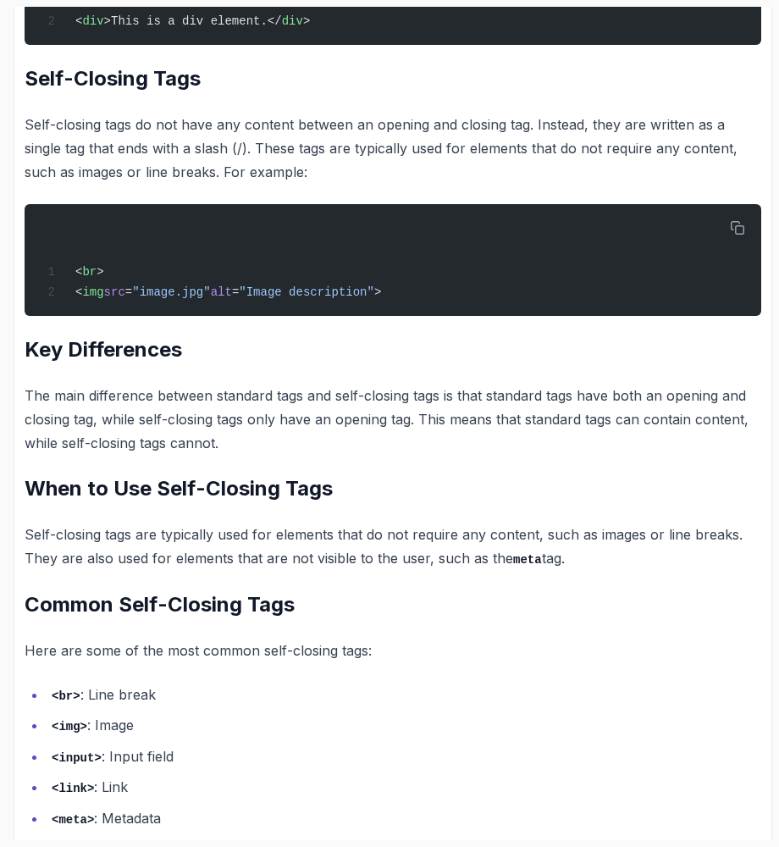
click at [179, 447] on p "The main difference between standard tags and self-closing tags is that standar…" at bounding box center [393, 419] width 737 height 71
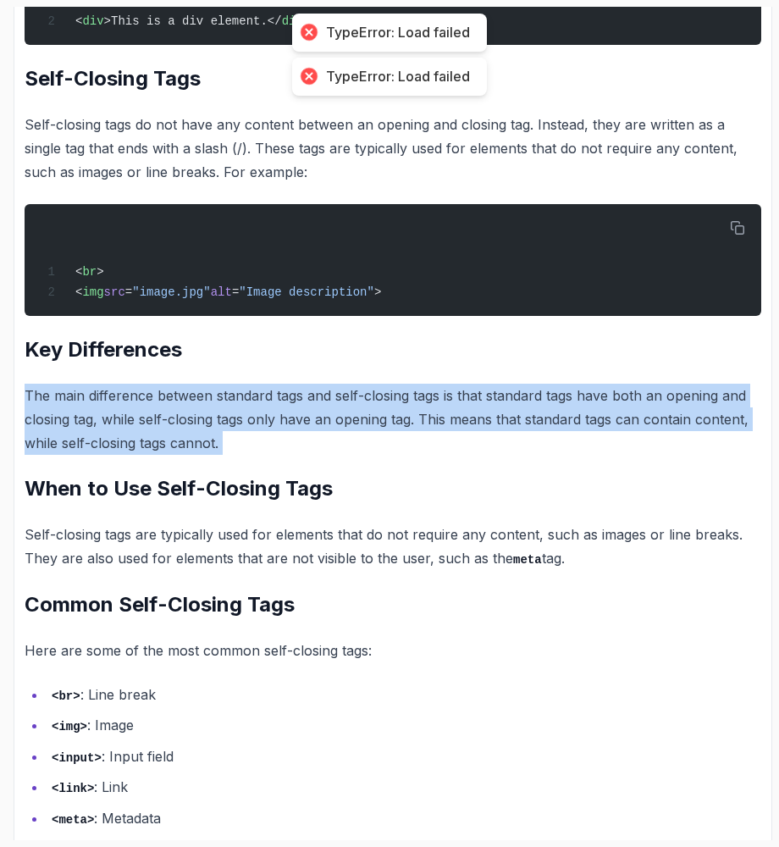
click at [179, 447] on p "The main difference between standard tags and self-closing tags is that standar…" at bounding box center [393, 419] width 737 height 71
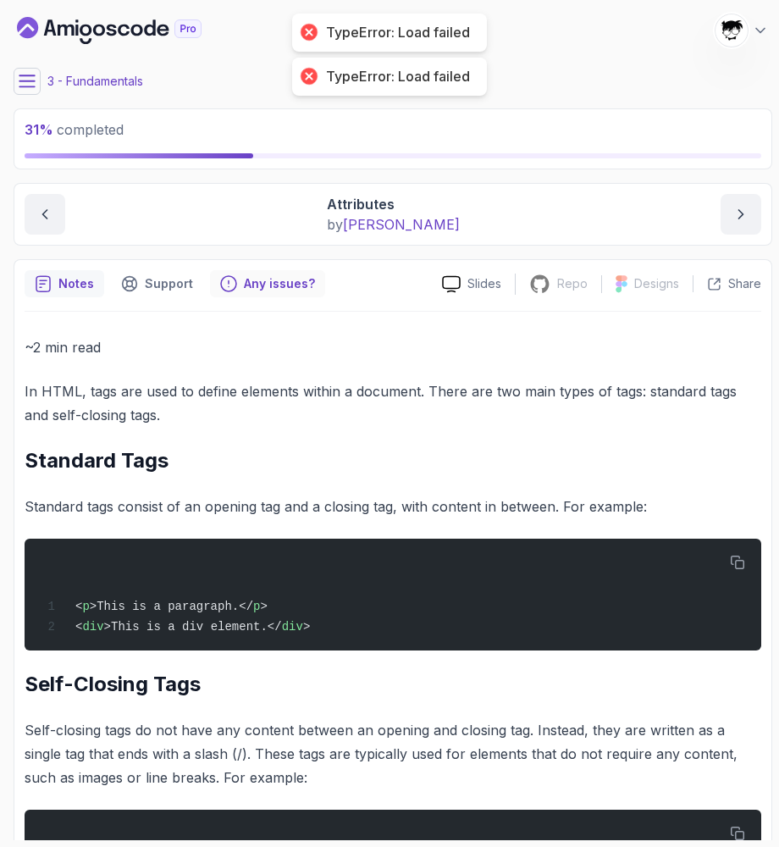
scroll to position [0, 0]
click at [279, 285] on p "Any issues?" at bounding box center [279, 283] width 71 height 17
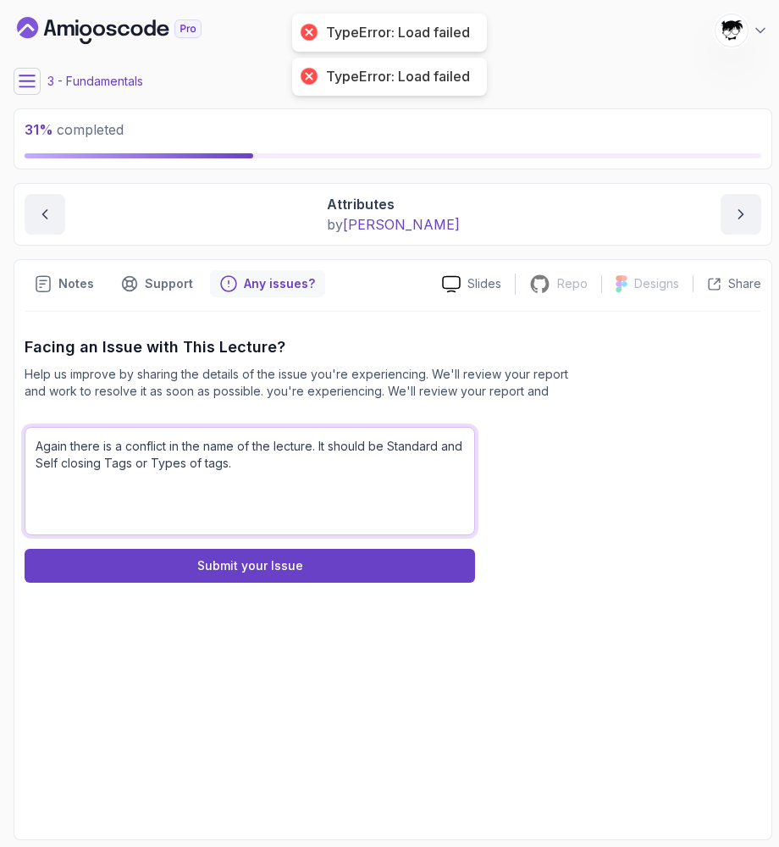
click at [247, 462] on textarea "Again there is a conflict in the name of the lecture. It should be Standard and…" at bounding box center [250, 481] width 451 height 108
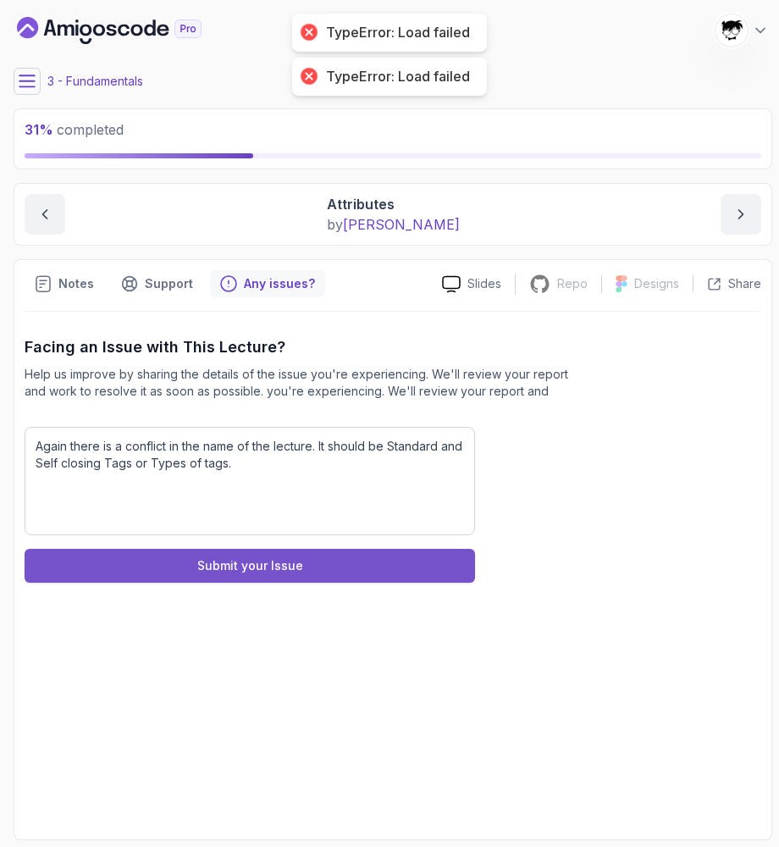
click at [249, 556] on button "Submit your Issue" at bounding box center [250, 566] width 451 height 34
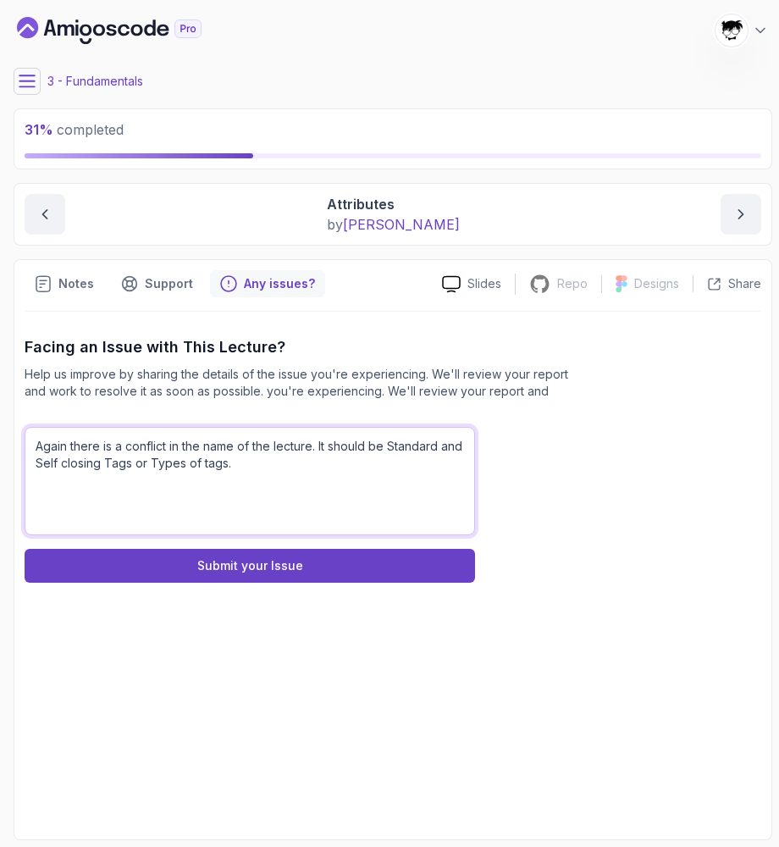
click at [293, 462] on textarea "Again there is a conflict in the name of the lecture. It should be Standard and…" at bounding box center [250, 481] width 451 height 108
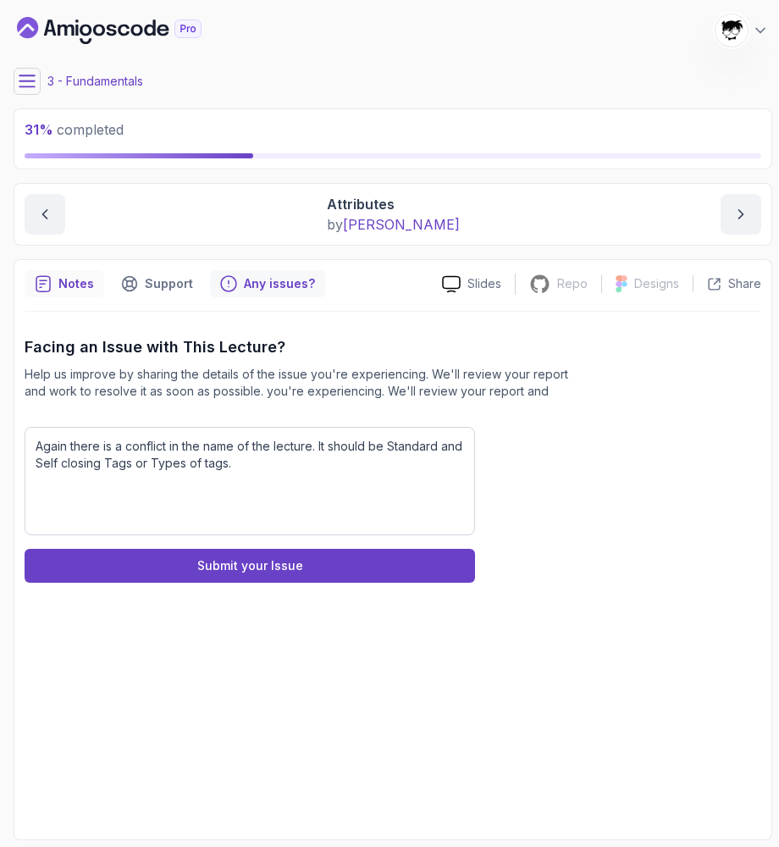
click at [73, 291] on p "Notes" at bounding box center [76, 283] width 36 height 17
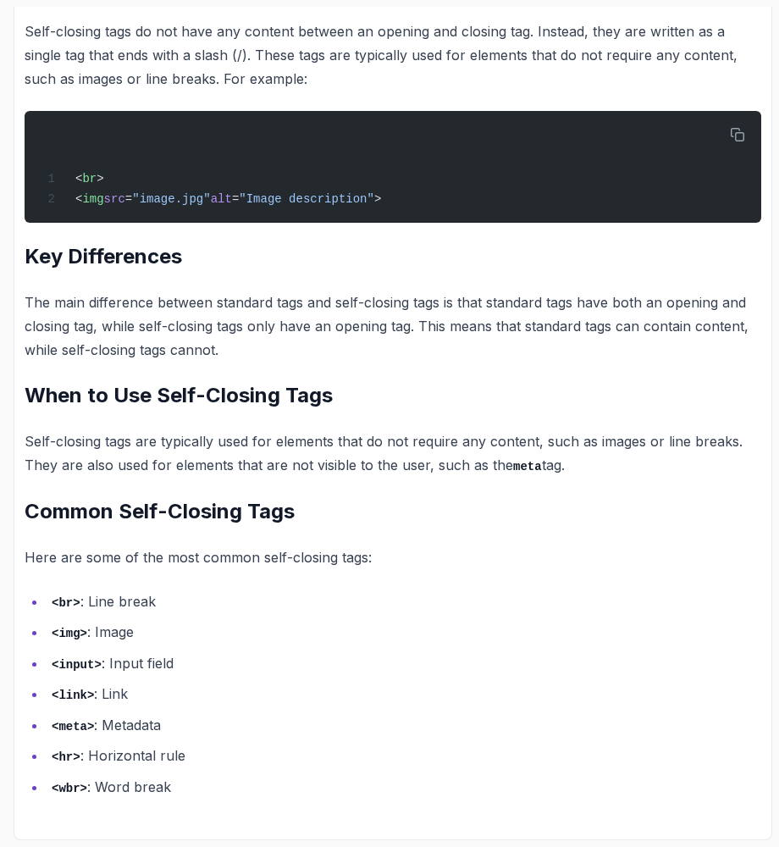
scroll to position [699, 0]
drag, startPoint x: 30, startPoint y: 521, endPoint x: 404, endPoint y: 493, distance: 374.5
click at [404, 493] on div "~2 min read In HTML, tags are used to define elements within a document. There …" at bounding box center [393, 218] width 737 height 1162
click at [329, 545] on div "~2 min read In HTML, tags are used to define elements within a document. There …" at bounding box center [393, 218] width 737 height 1162
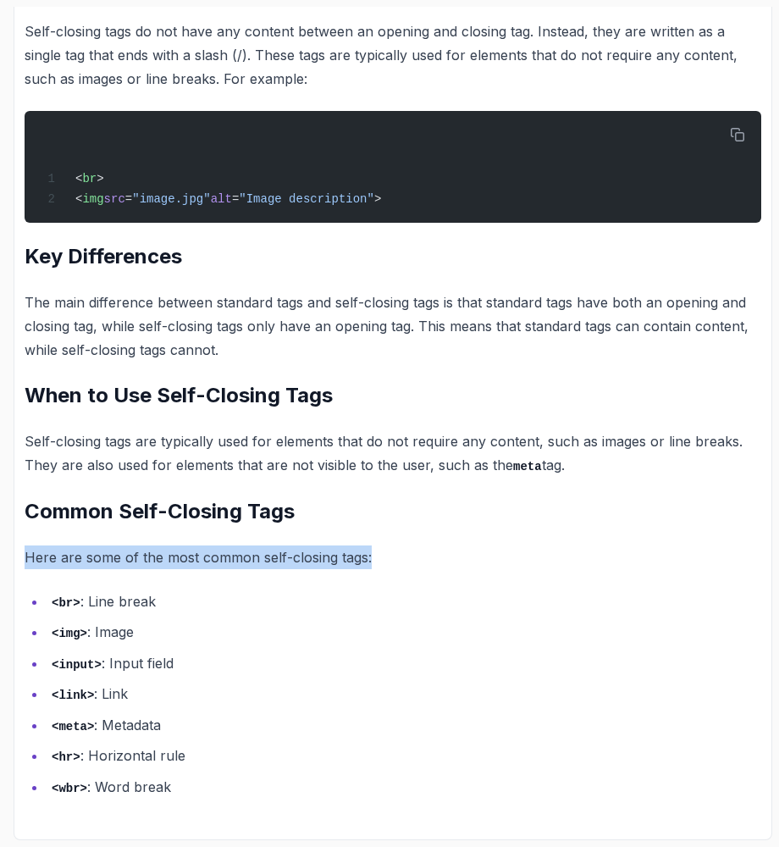
click at [329, 545] on div "~2 min read In HTML, tags are used to define elements within a document. There …" at bounding box center [393, 218] width 737 height 1162
click at [181, 598] on li "<br> : Line break" at bounding box center [404, 601] width 715 height 25
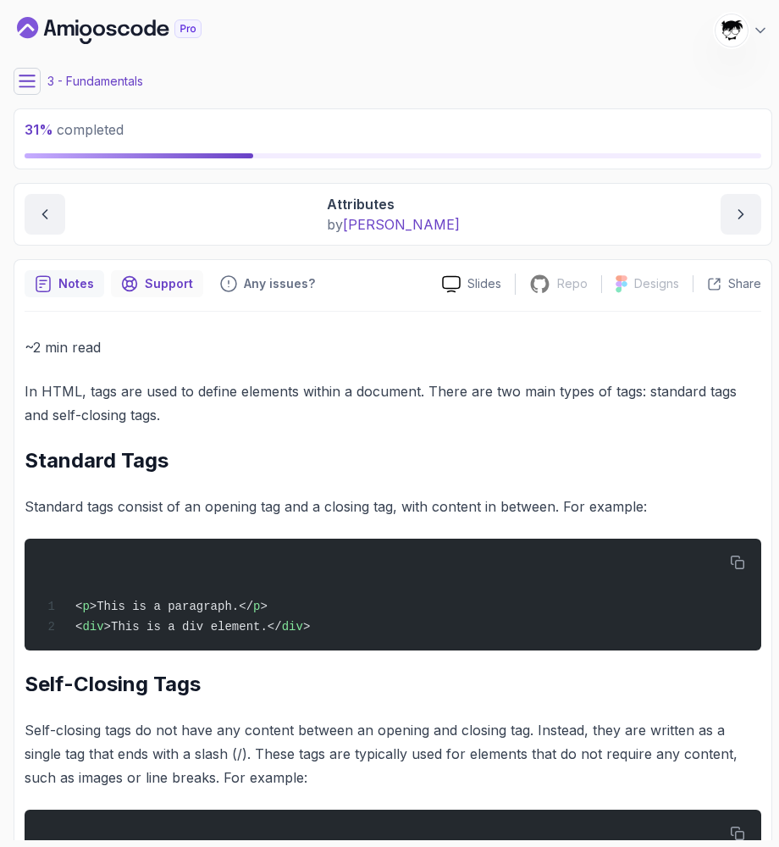
scroll to position [0, 0]
click at [163, 284] on p "Support" at bounding box center [169, 283] width 48 height 17
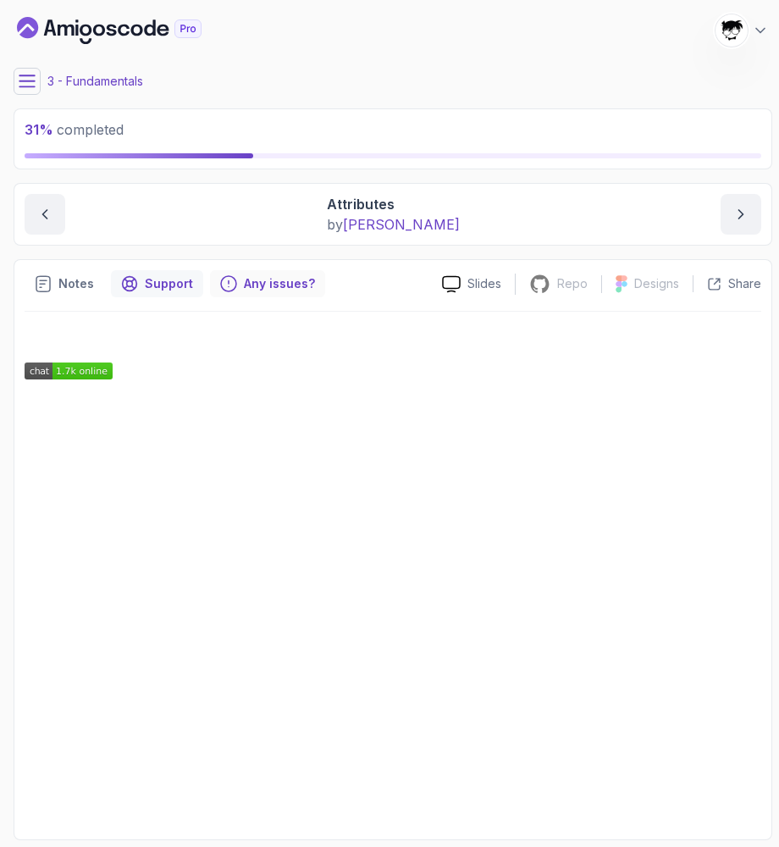
click at [237, 279] on div "Any issues?" at bounding box center [267, 283] width 115 height 27
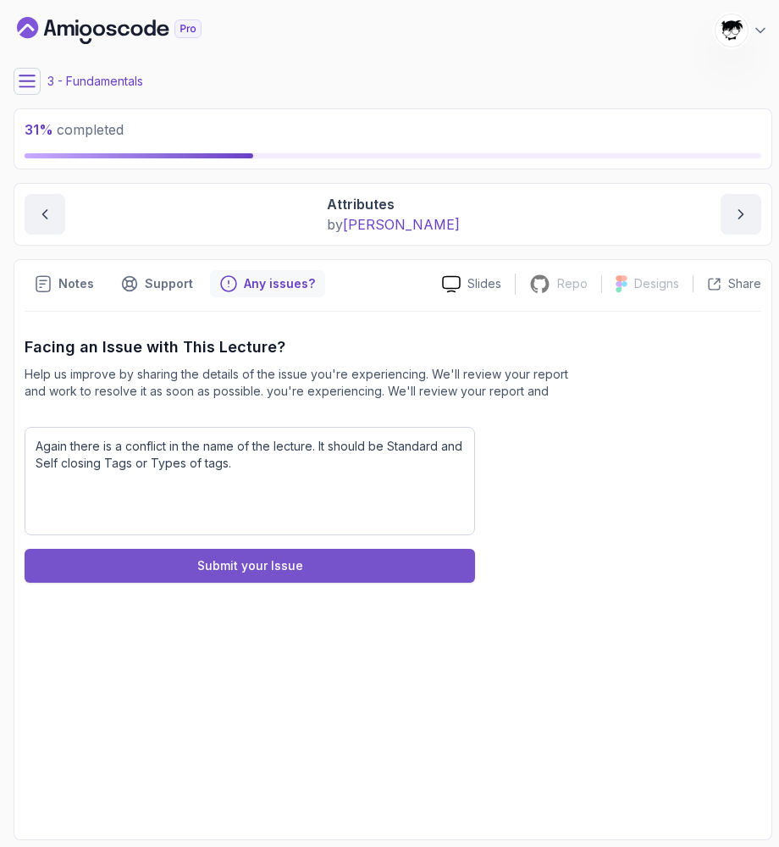
click at [347, 567] on button "Submit your Issue" at bounding box center [250, 566] width 451 height 34
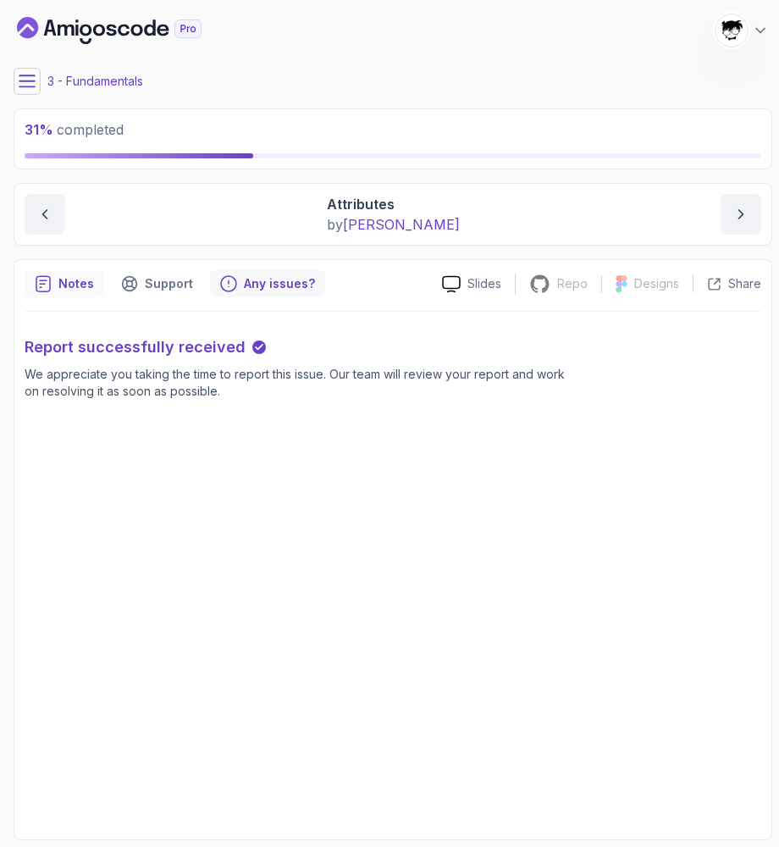
click at [35, 279] on icon "notes button" at bounding box center [43, 283] width 17 height 17
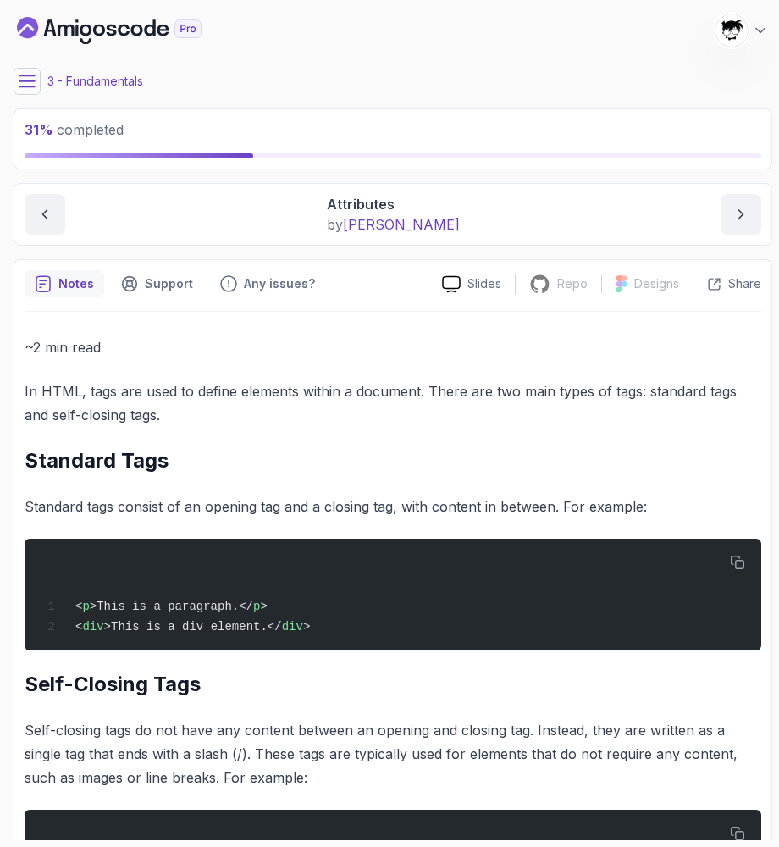
click at [25, 83] on icon at bounding box center [27, 81] width 17 height 17
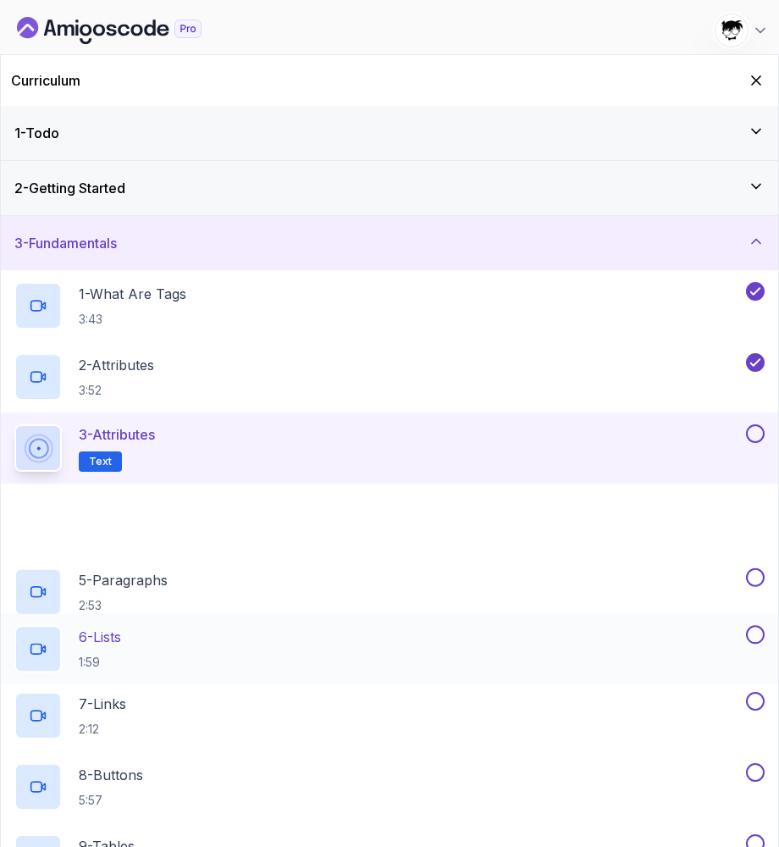
scroll to position [64, 0]
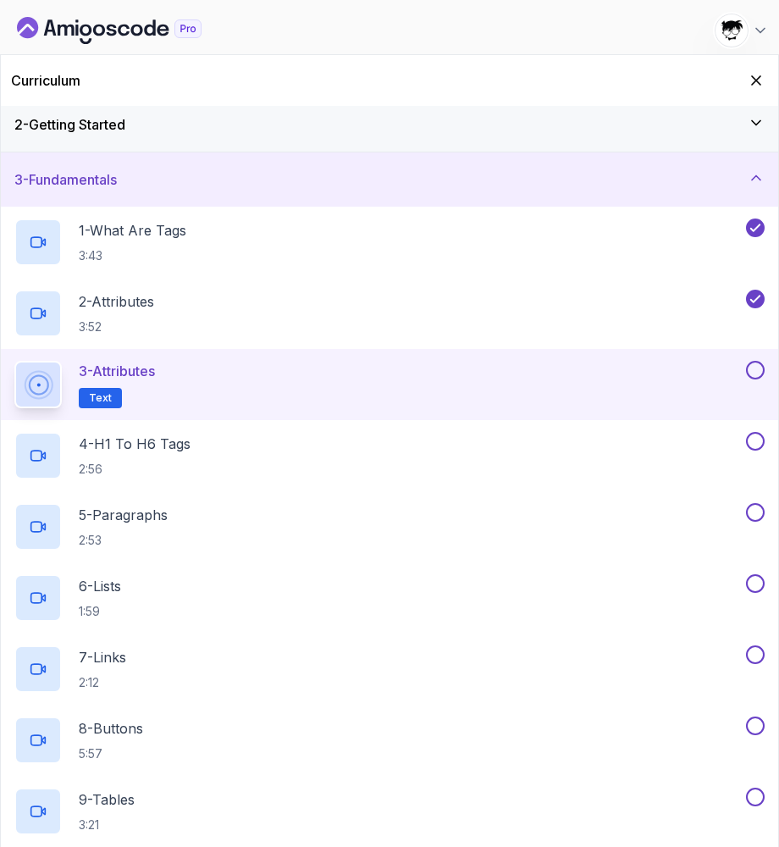
click at [755, 371] on button at bounding box center [755, 370] width 19 height 19
click at [587, 442] on div "4 - H1 To H6 Tags 2:56" at bounding box center [378, 455] width 728 height 47
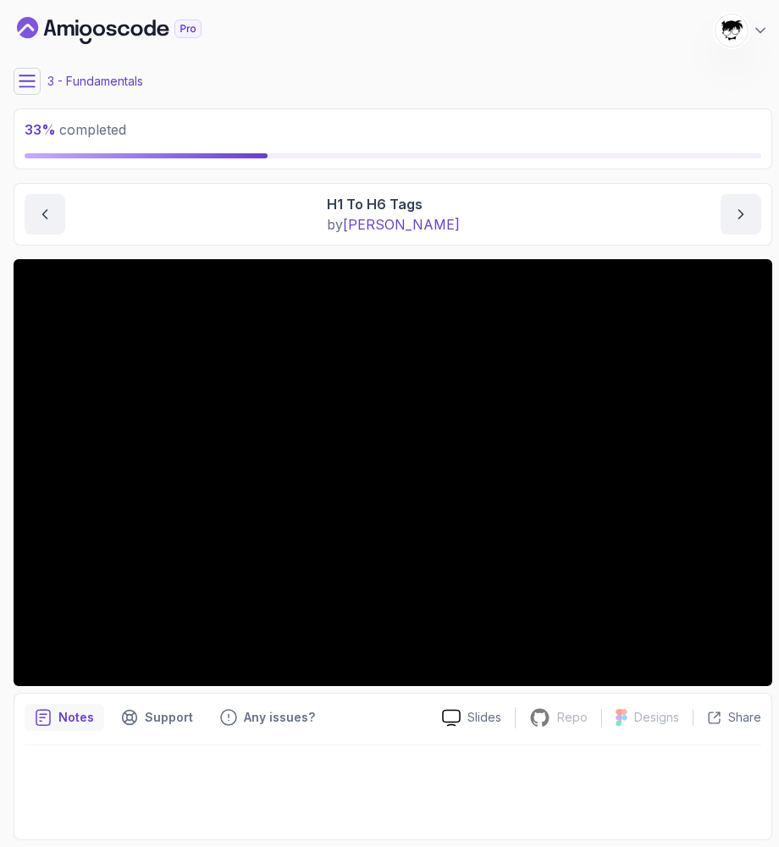
click at [45, 89] on div "3 - Fundamentals" at bounding box center [393, 81] width 759 height 27
click at [35, 86] on icon at bounding box center [26, 80] width 15 height 11
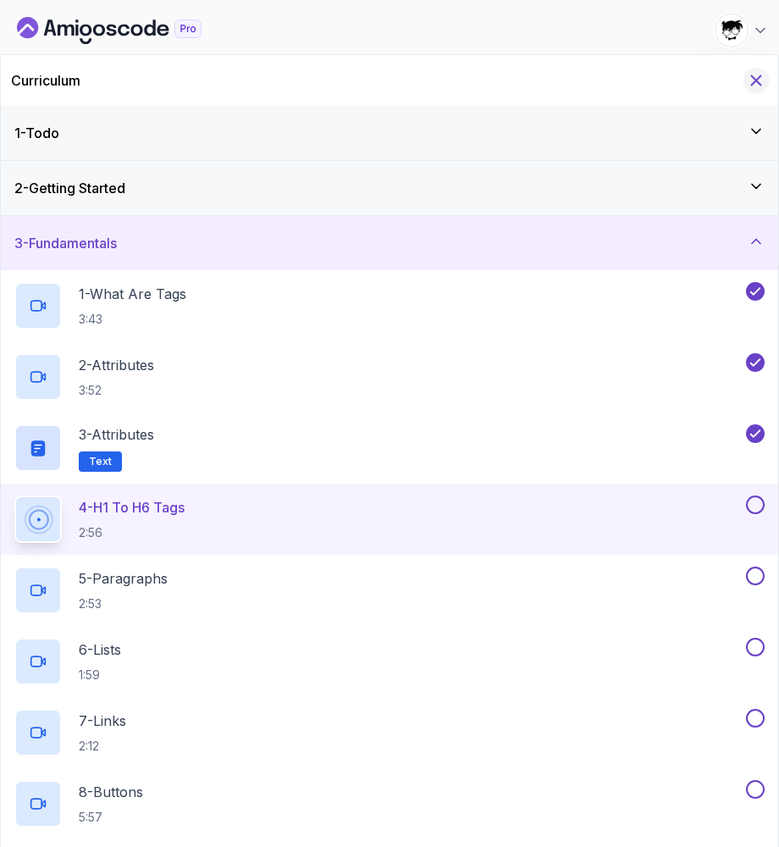
click at [759, 81] on icon "Hide Curriculum for mobile" at bounding box center [756, 80] width 19 height 19
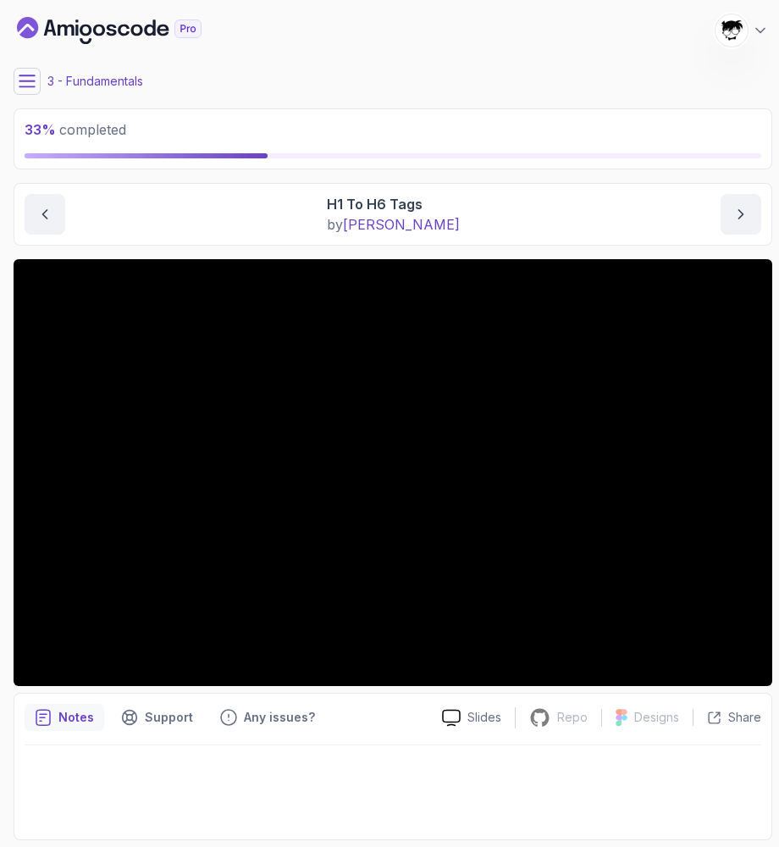
click at [19, 84] on icon at bounding box center [27, 81] width 17 height 17
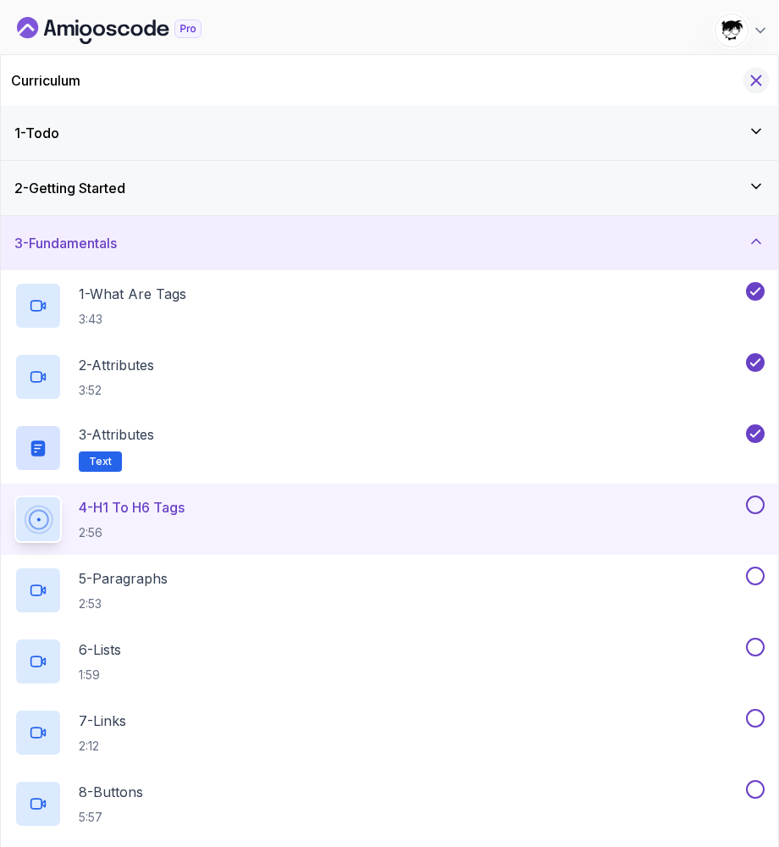
click at [749, 85] on icon "Hide Curriculum for mobile" at bounding box center [756, 80] width 19 height 19
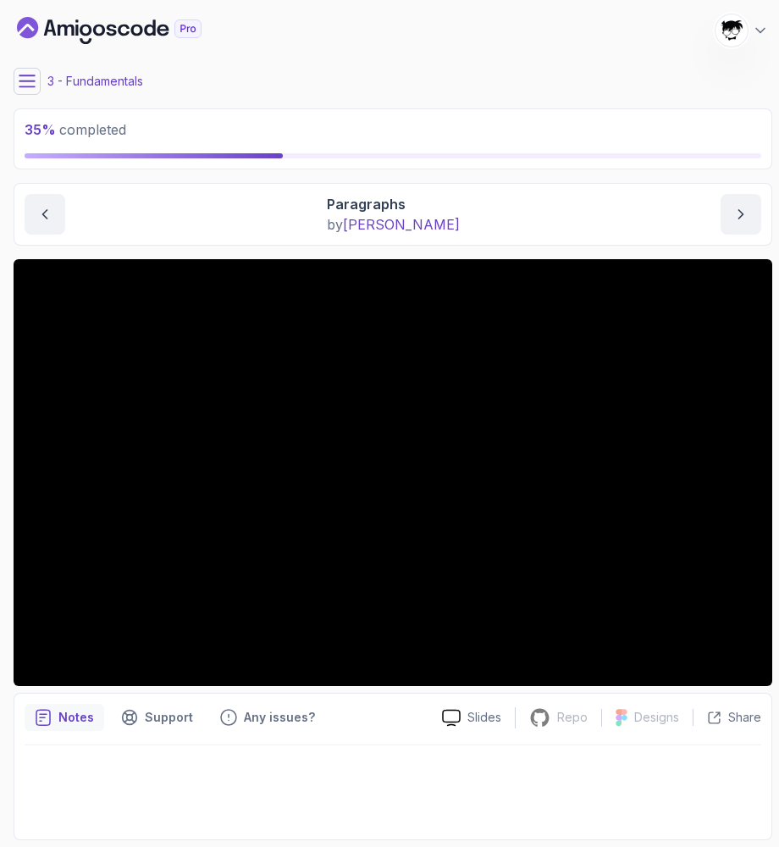
click at [31, 87] on icon at bounding box center [27, 81] width 17 height 17
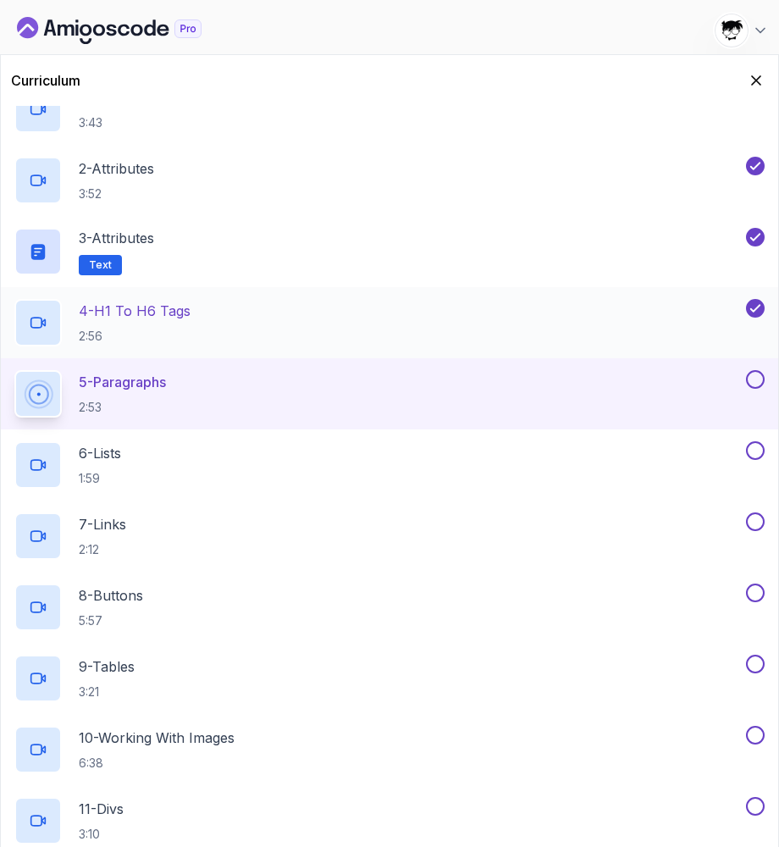
scroll to position [178, 0]
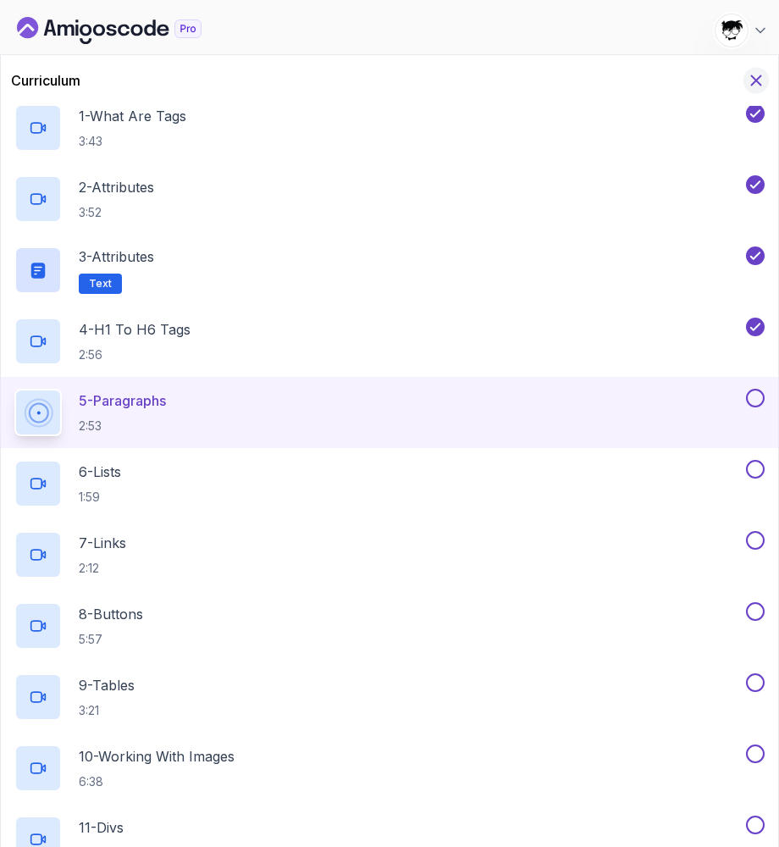
click at [752, 85] on icon "Hide Curriculum for mobile" at bounding box center [756, 80] width 9 height 9
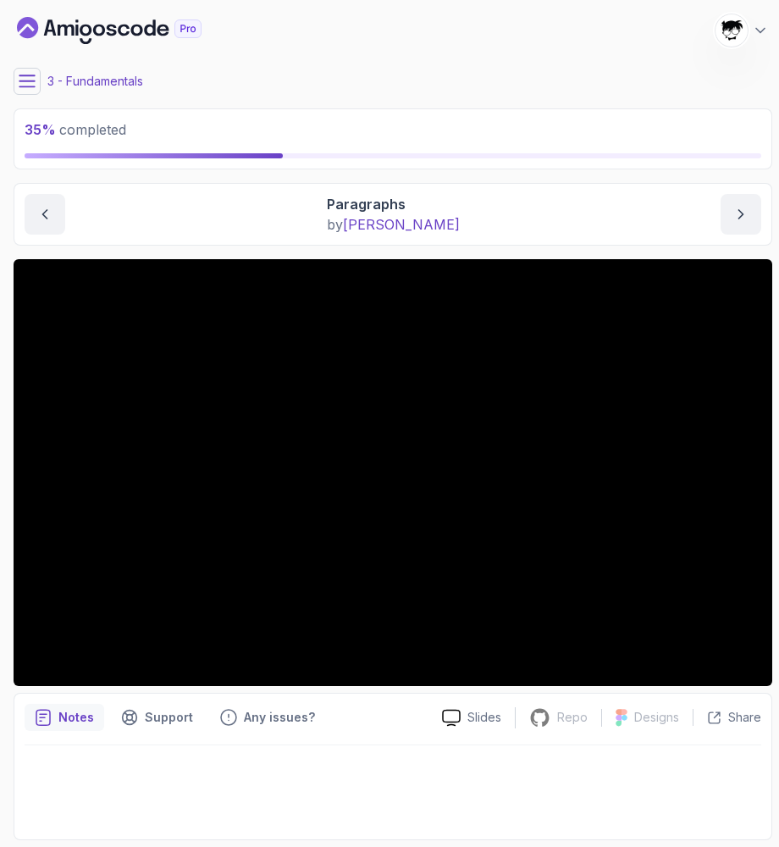
click at [22, 81] on icon at bounding box center [26, 80] width 15 height 11
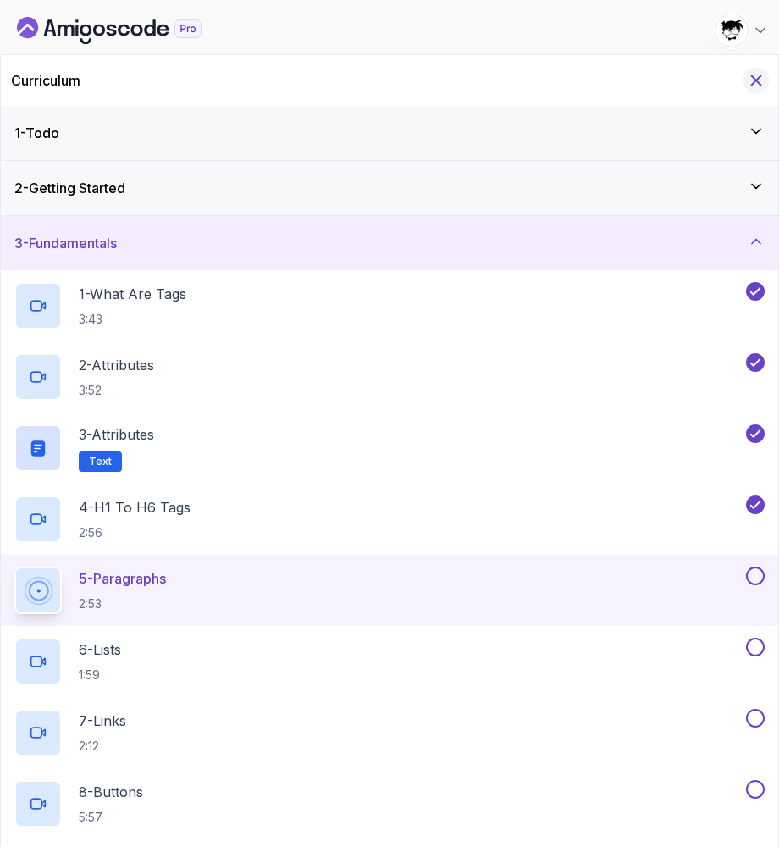
click at [755, 71] on button "Hide Curriculum for mobile" at bounding box center [757, 81] width 26 height 26
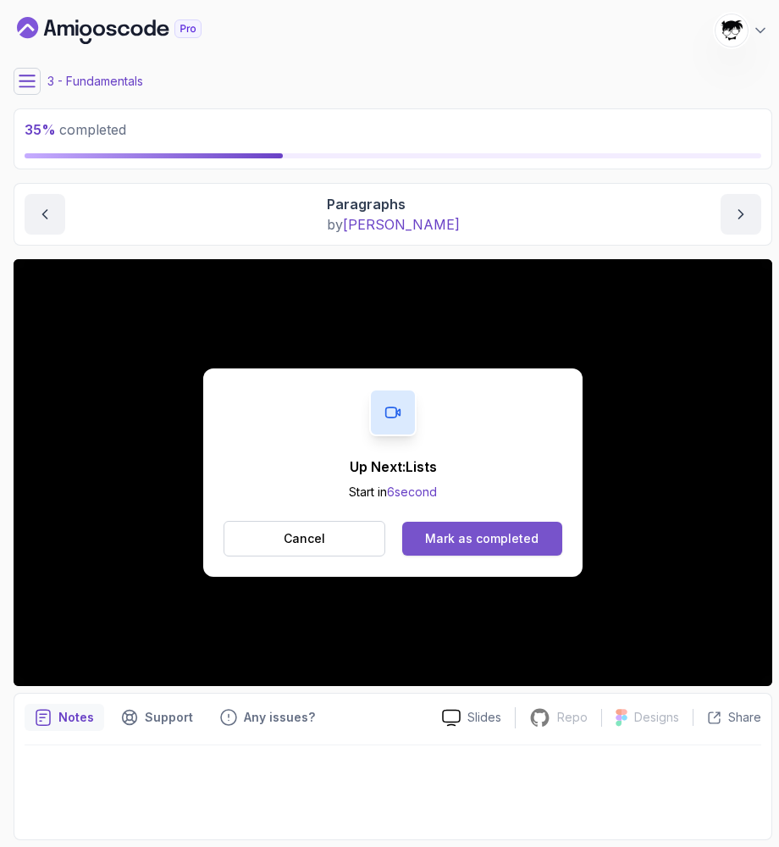
click at [466, 534] on div "Mark as completed" at bounding box center [481, 538] width 113 height 17
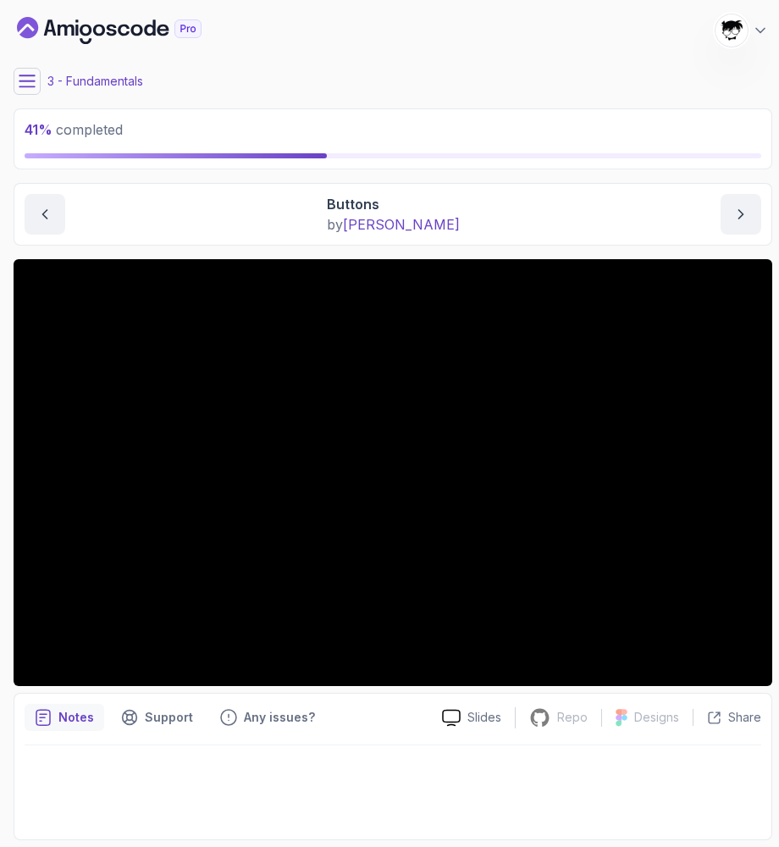
click at [24, 79] on icon at bounding box center [27, 81] width 17 height 17
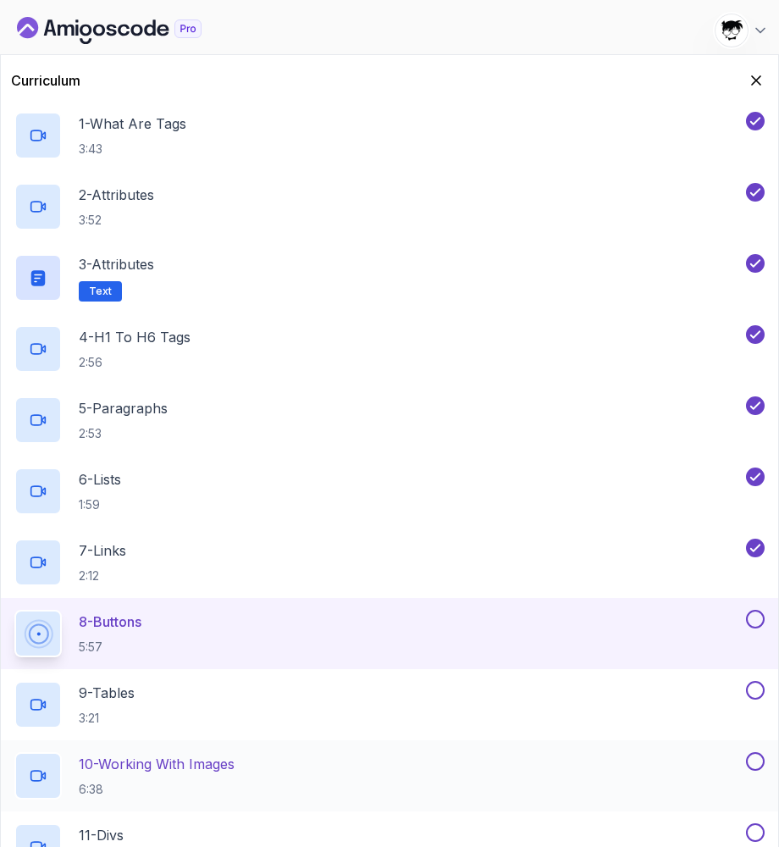
scroll to position [169, 0]
click at [751, 78] on icon "Hide Curriculum for mobile" at bounding box center [756, 80] width 19 height 19
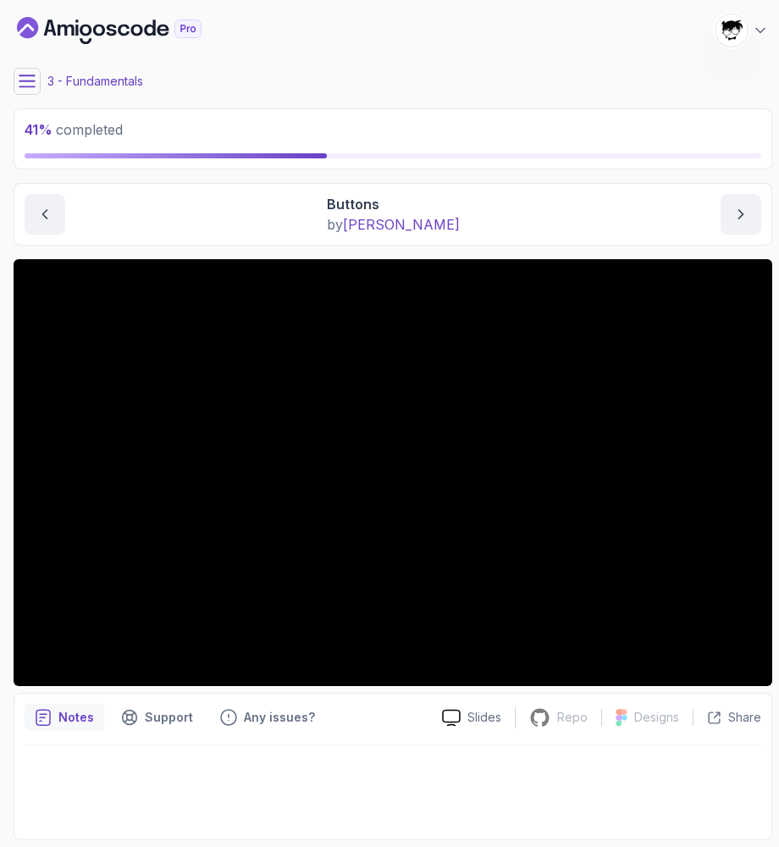
click at [10, 90] on div "41 % completed 1 - Todo 2 - Getting Started 3 - Fundamentals 1 - What Are Tags …" at bounding box center [390, 423] width 766 height 833
click at [14, 86] on button at bounding box center [27, 81] width 27 height 27
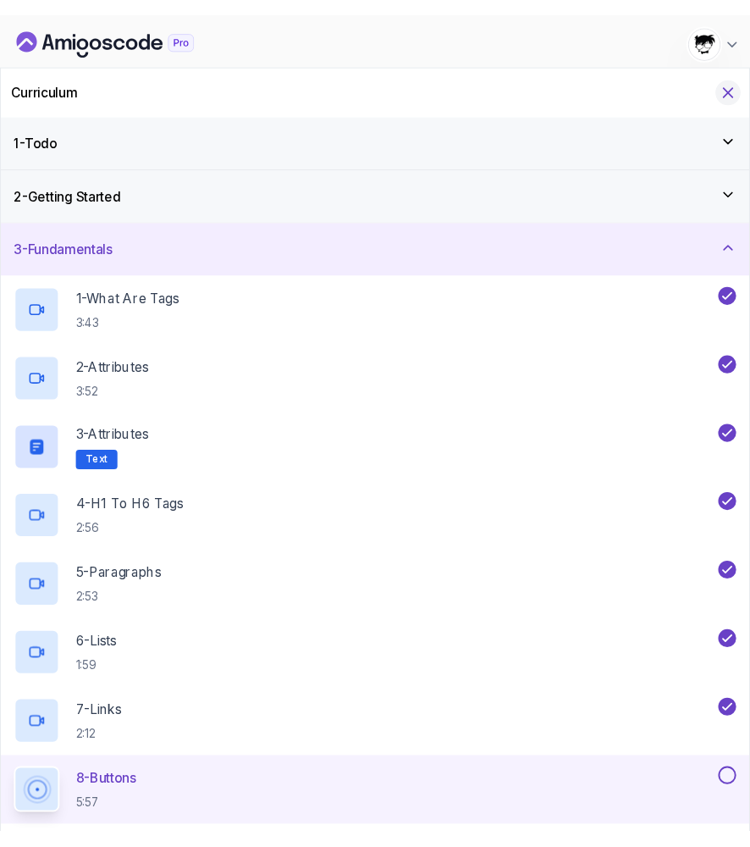
scroll to position [0, 0]
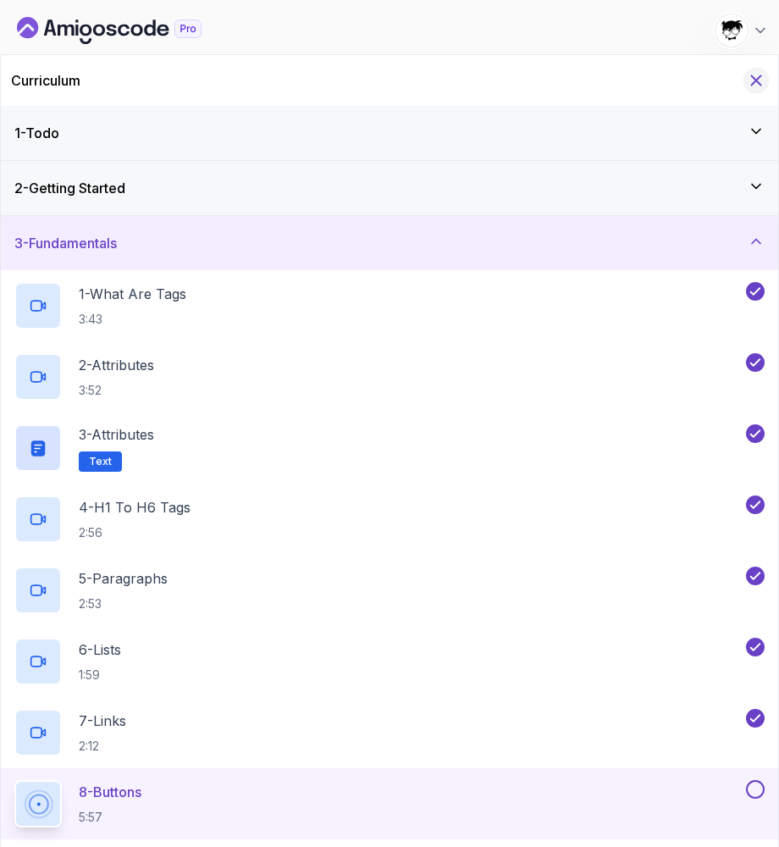
click at [755, 88] on icon "Hide Curriculum for mobile" at bounding box center [756, 80] width 19 height 19
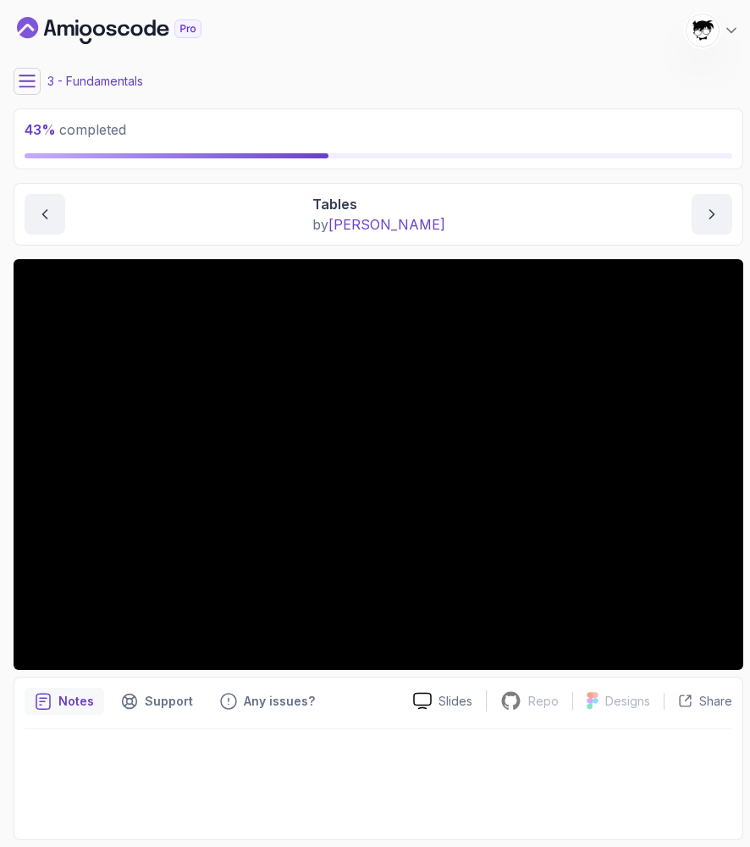
click at [32, 71] on button at bounding box center [27, 81] width 27 height 27
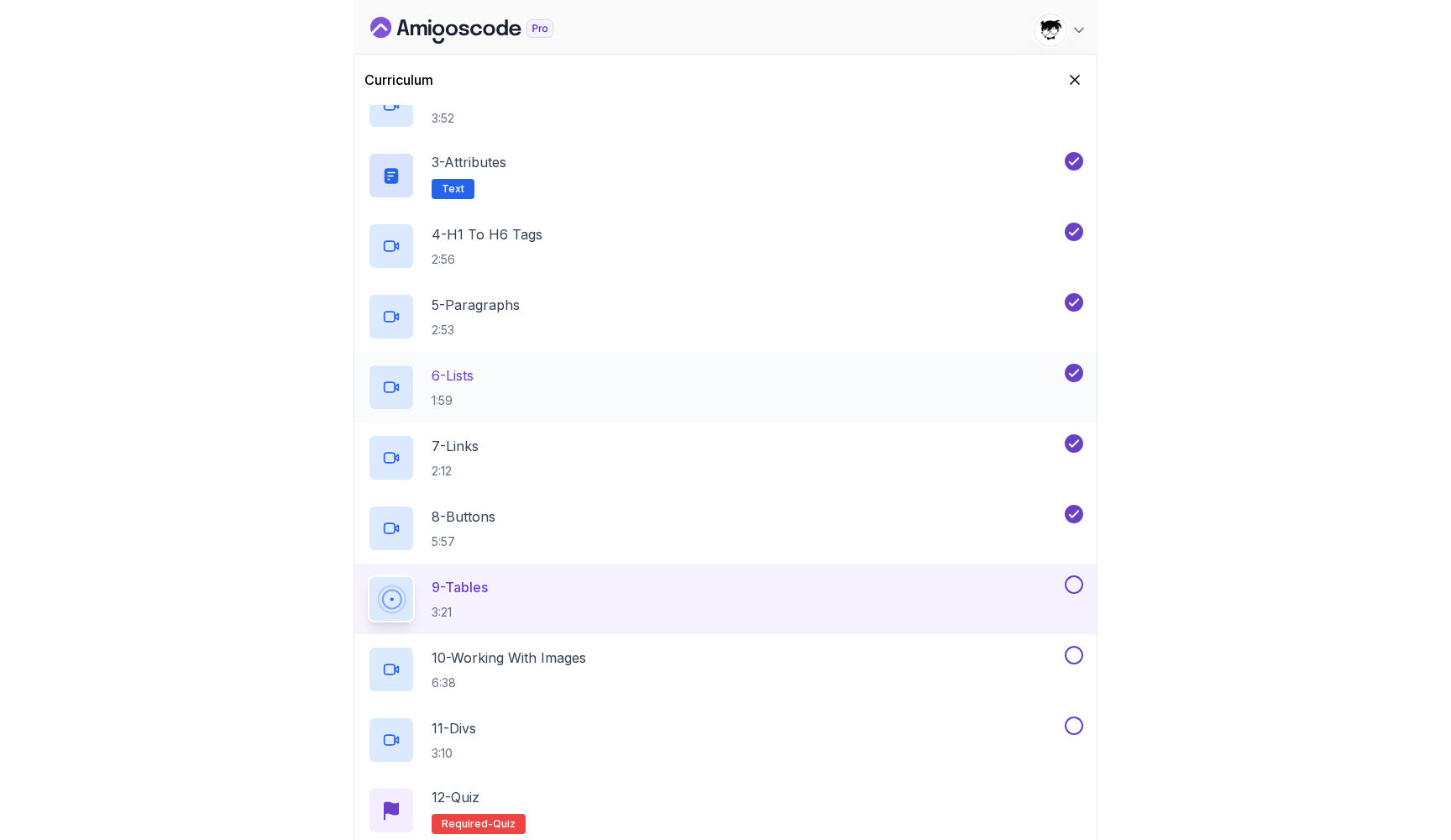
scroll to position [348, 0]
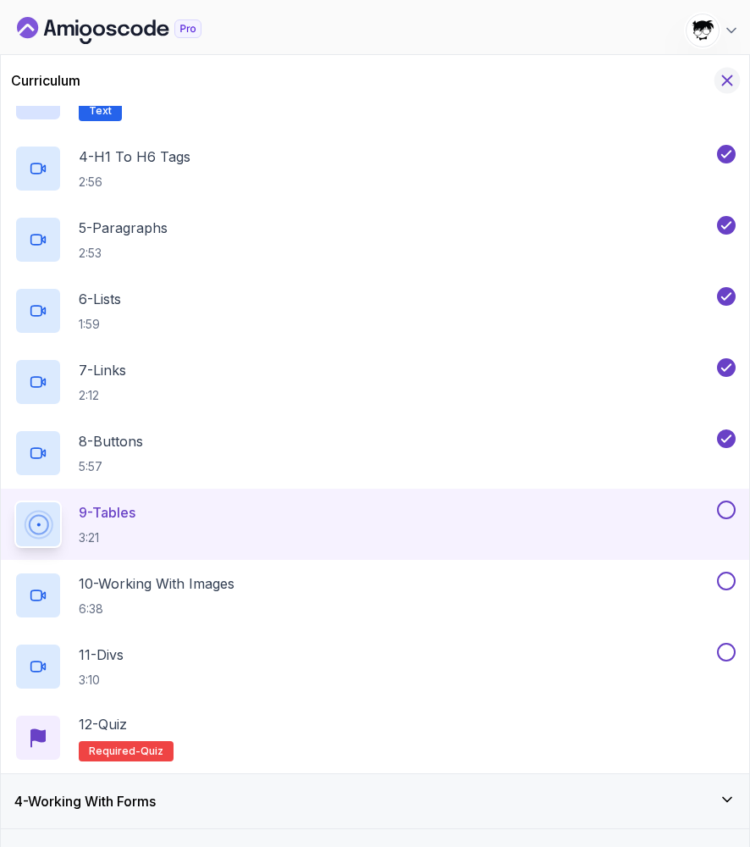
click at [726, 75] on icon "Hide Curriculum for mobile" at bounding box center [727, 80] width 19 height 19
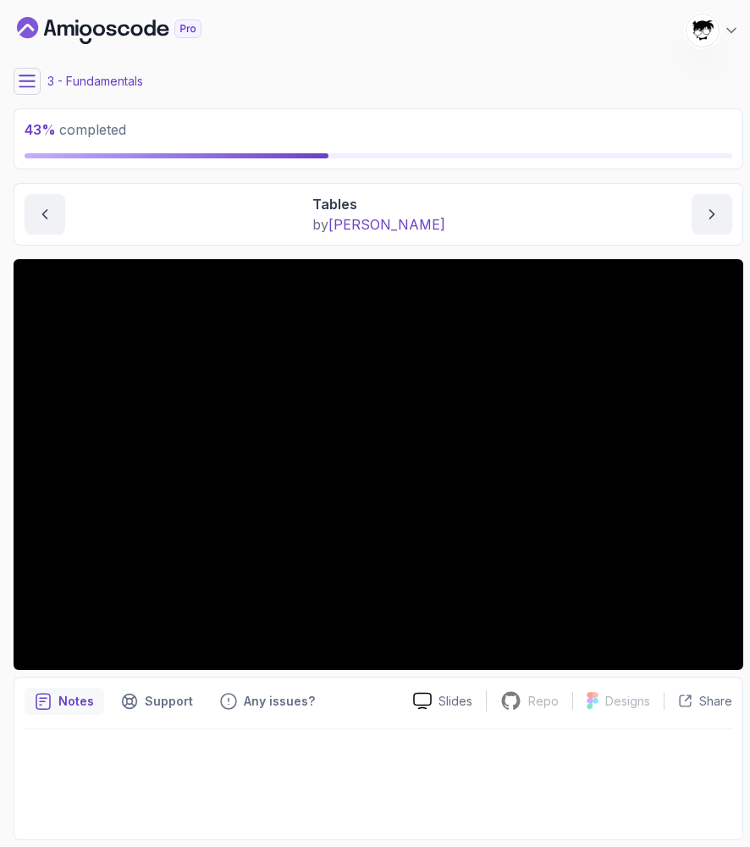
click at [5, 190] on section "43 % completed 1 - Todo 2 - Getting Started 3 - Fundamentals 1 - What Are Tags …" at bounding box center [375, 423] width 750 height 847
